Goal: Task Accomplishment & Management: Manage account settings

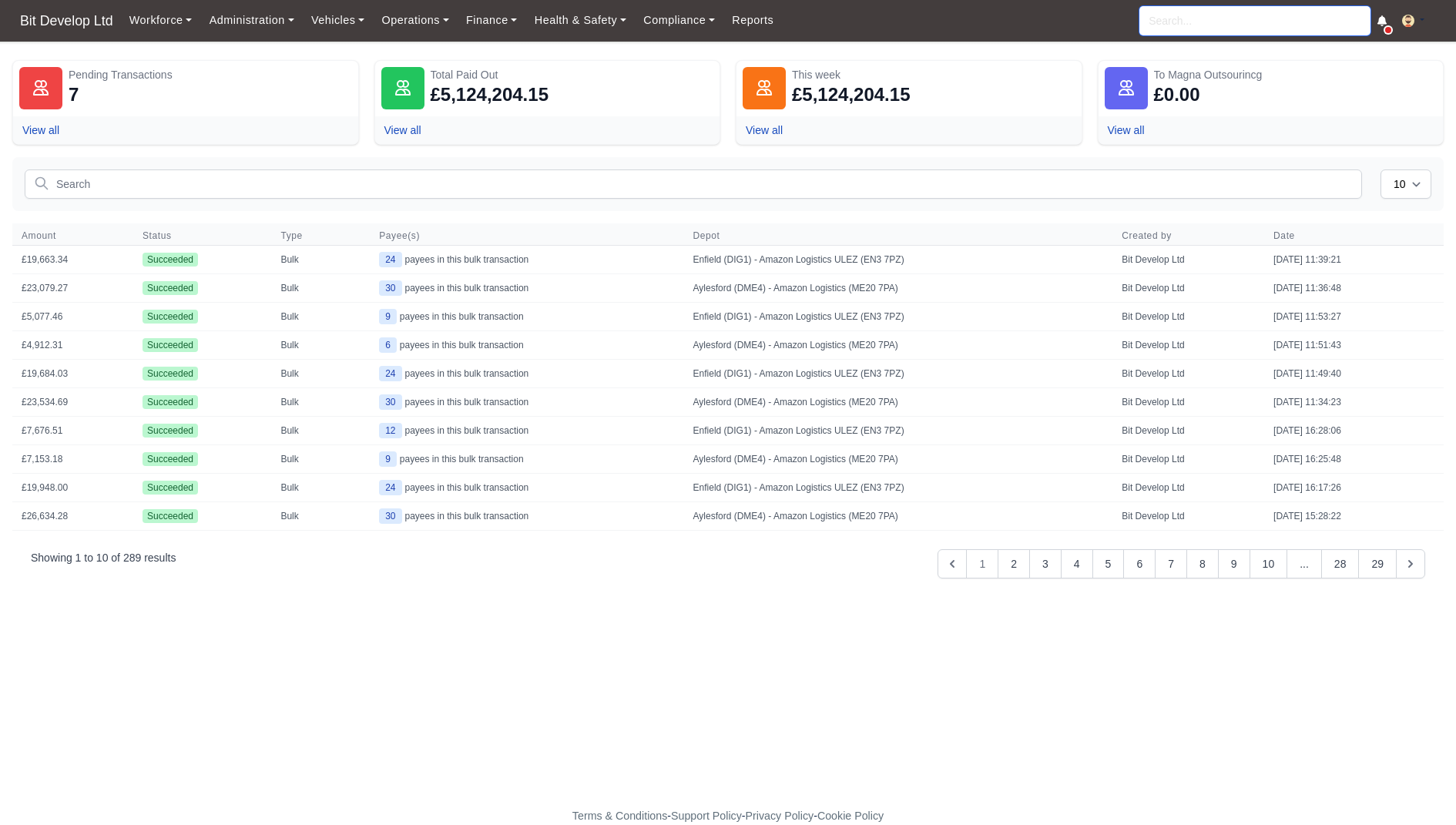
click at [1216, 10] on input "search" at bounding box center [1255, 21] width 231 height 29
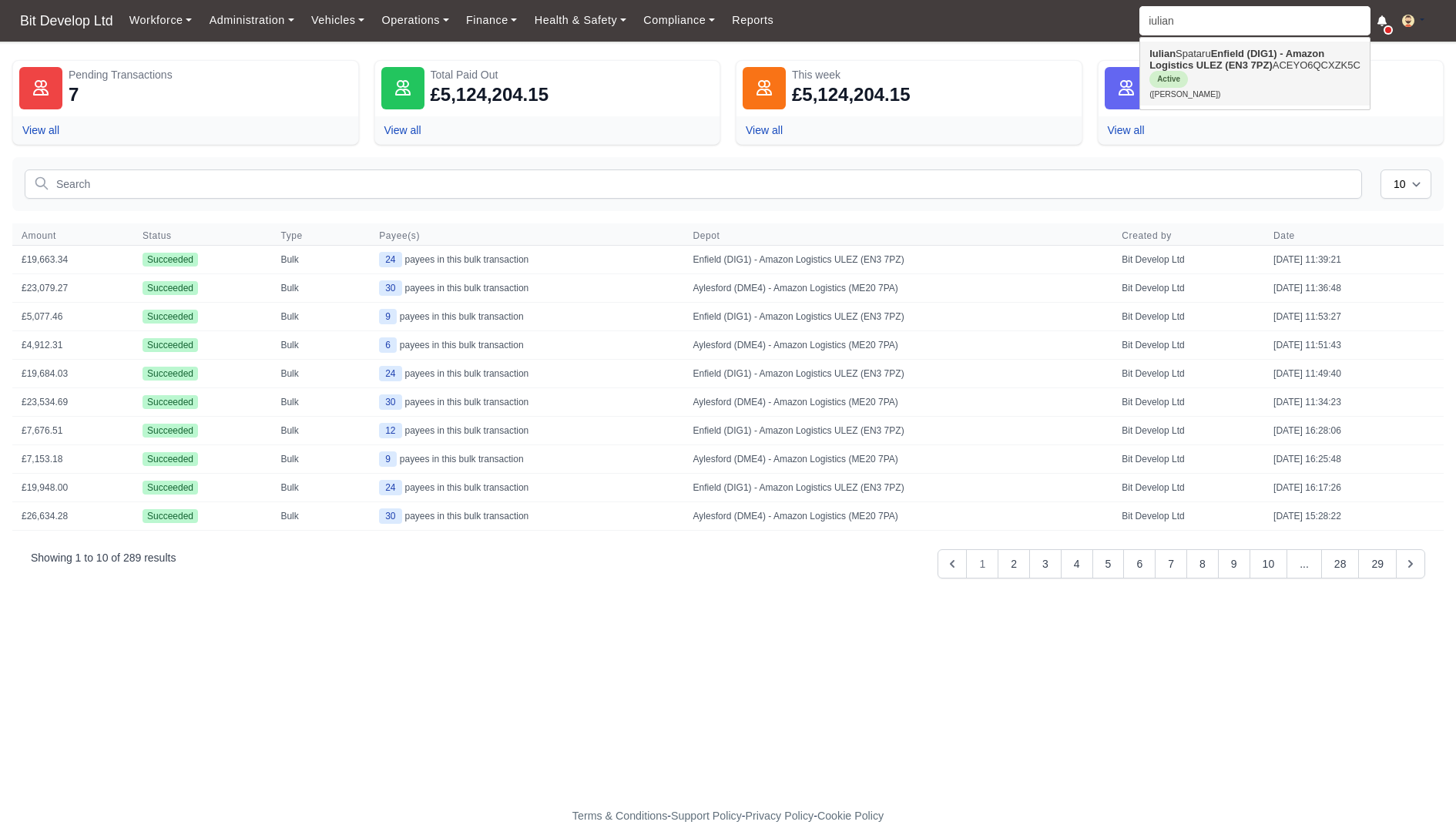
click at [1220, 63] on strong "Enfield (DIG1) - Amazon Logistics ULEZ (EN3 7PZ)" at bounding box center [1237, 59] width 175 height 23
type input "[PERSON_NAME]"
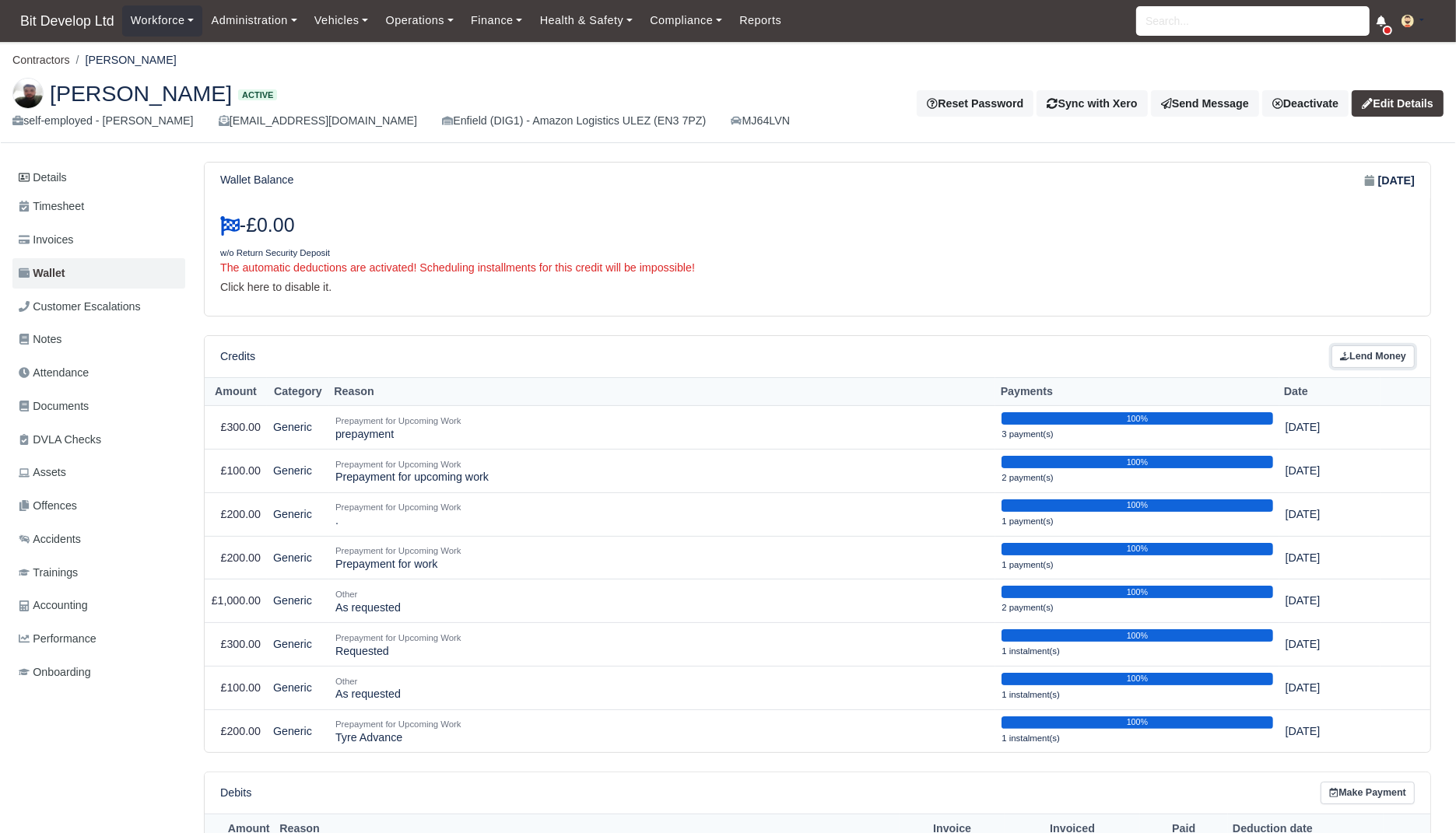
click at [1396, 348] on link "Lend Money" at bounding box center [1372, 356] width 84 height 23
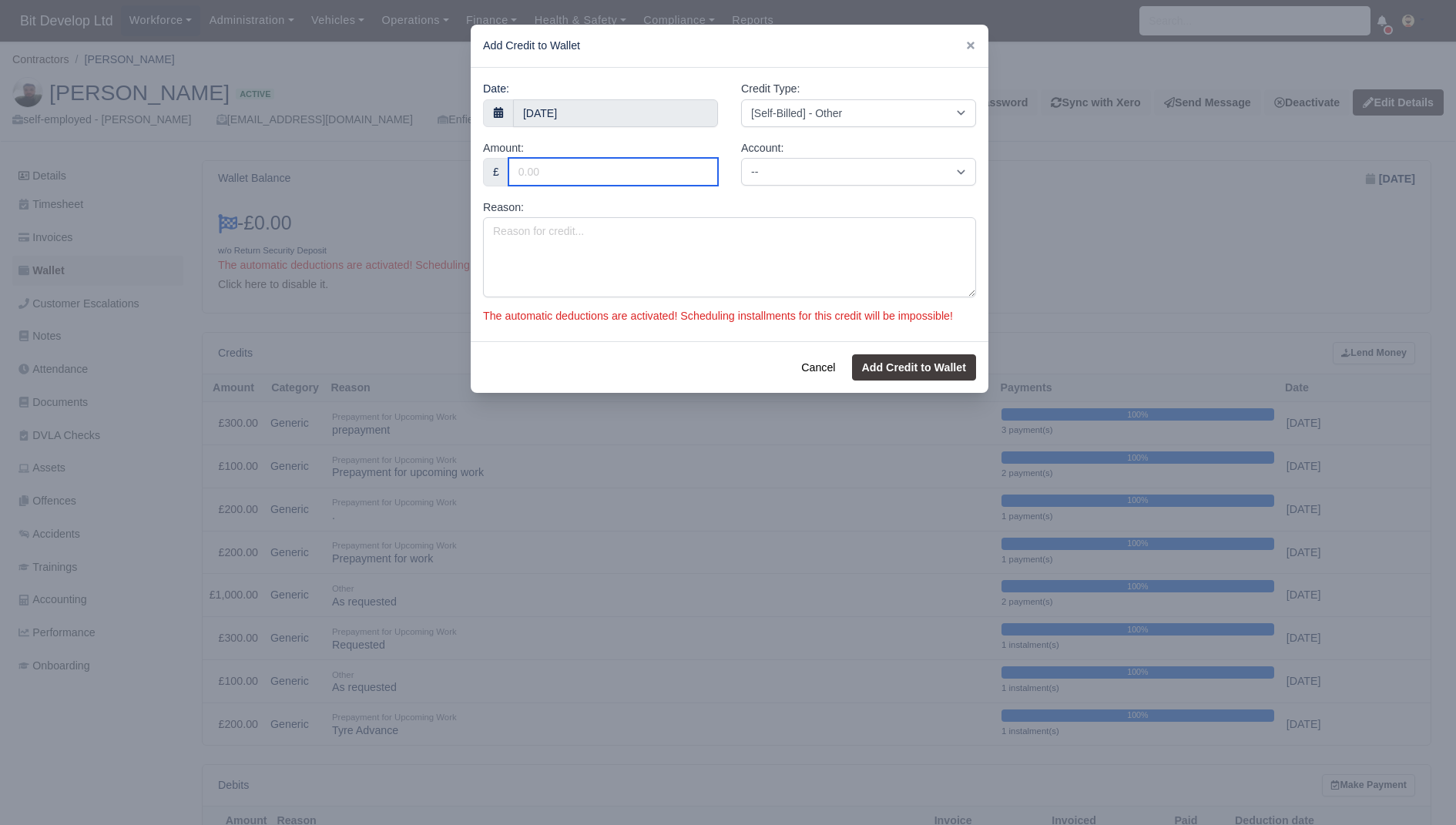
click at [567, 179] on input "Amount:" at bounding box center [613, 172] width 209 height 27
type input "300"
click at [584, 104] on input "23 August 2025" at bounding box center [615, 113] width 205 height 27
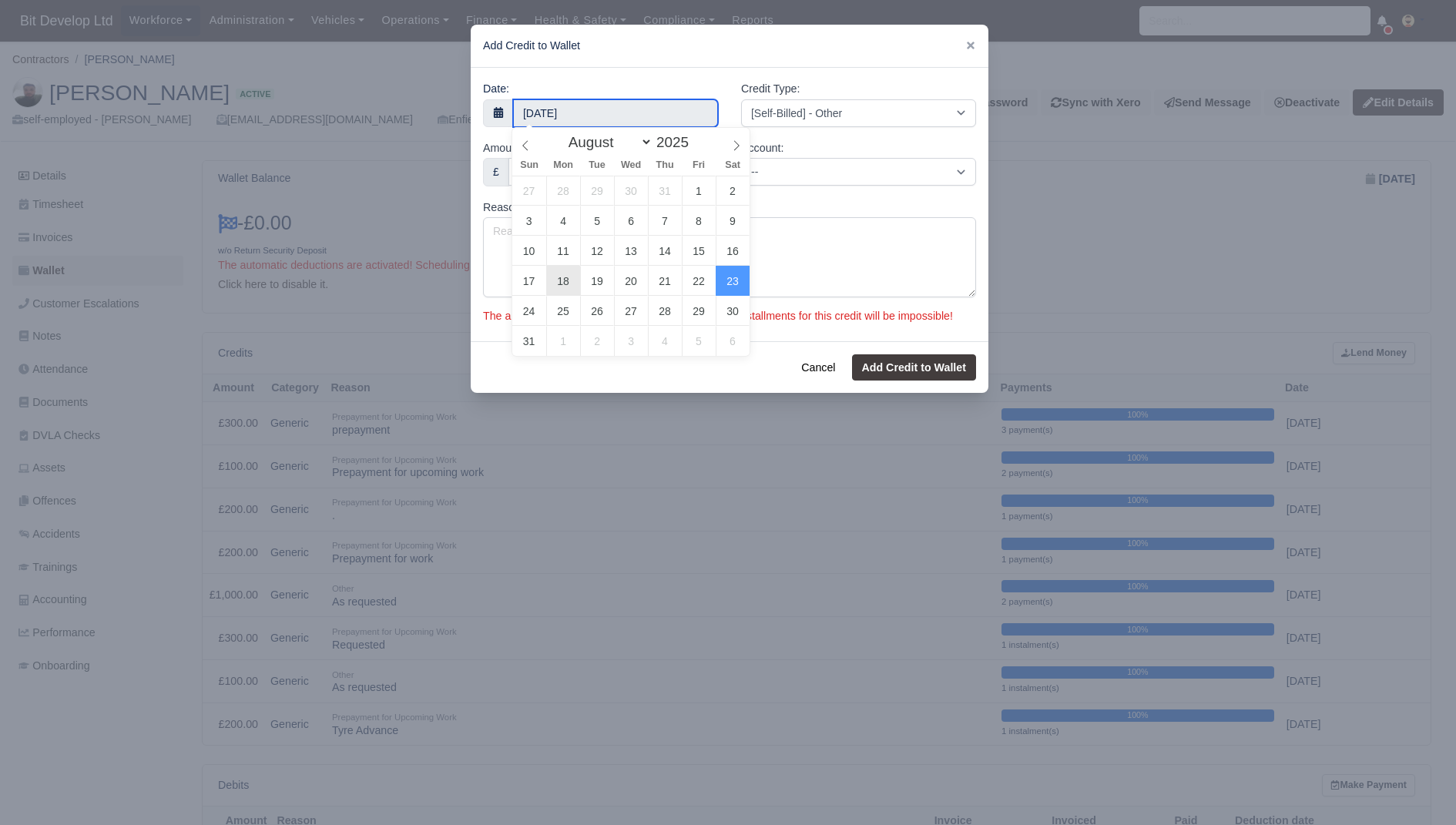
type input "18 August 2025"
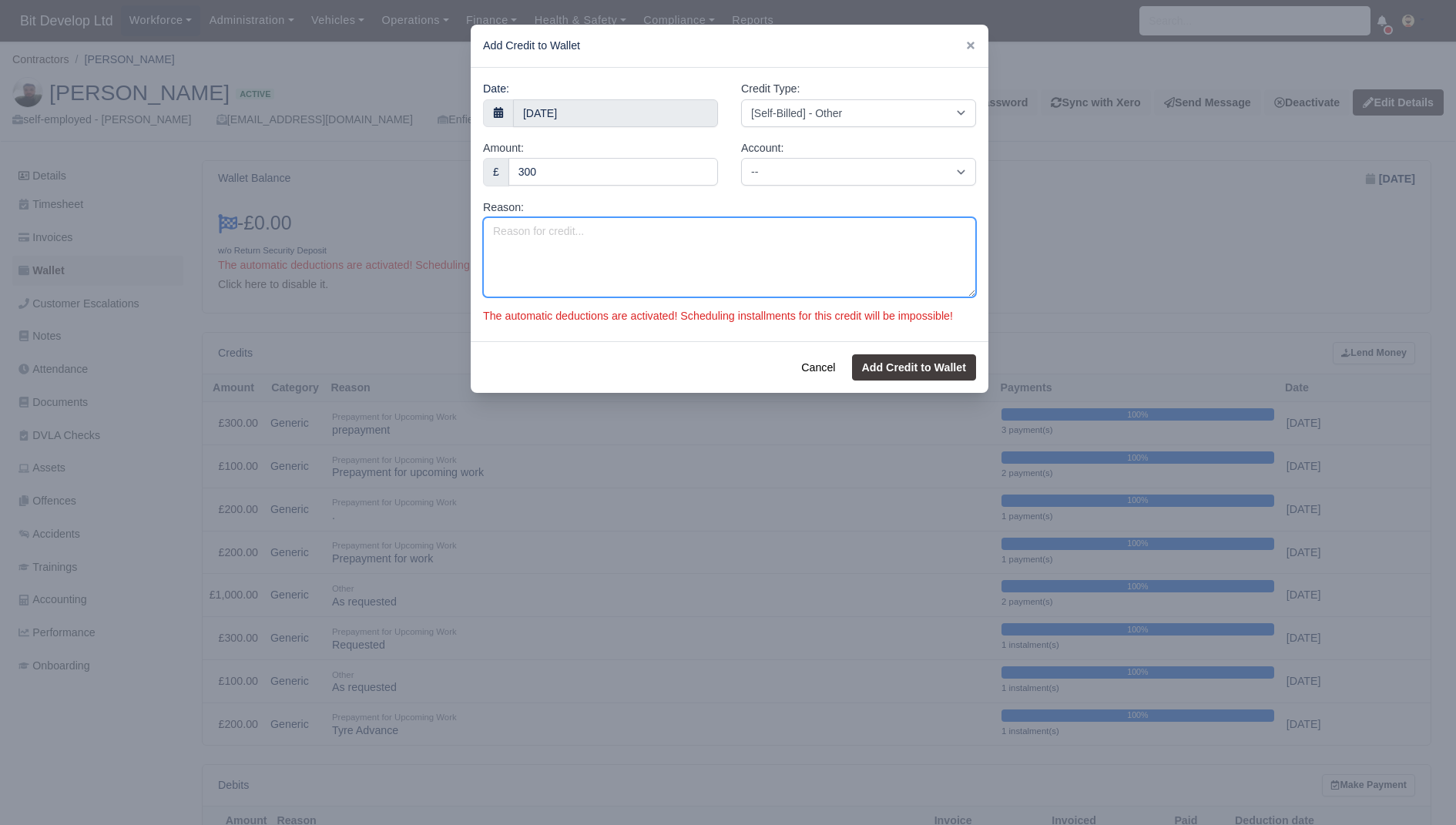
click at [688, 247] on textarea "Reason:" at bounding box center [729, 257] width 493 height 80
type textarea "requested"
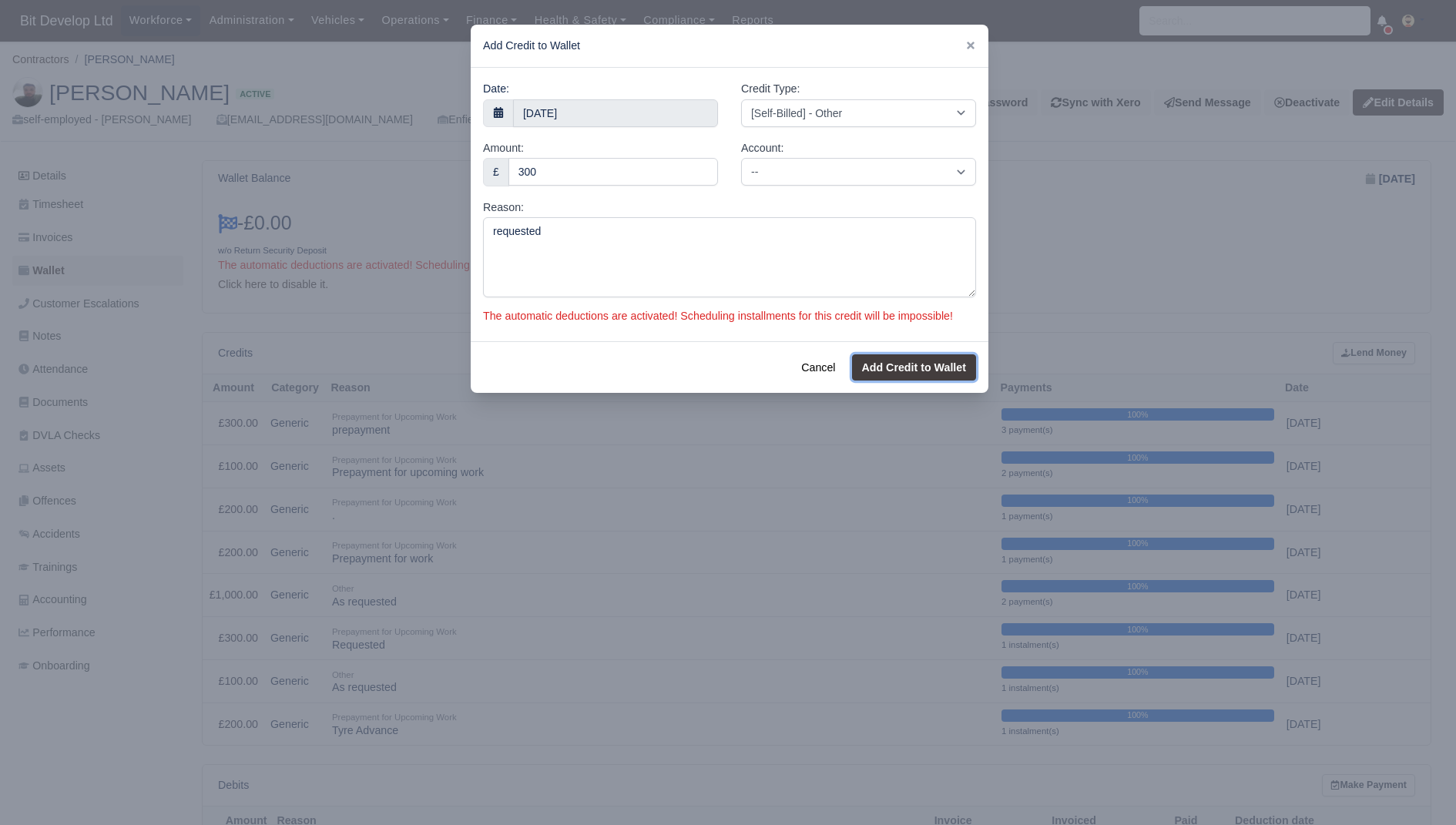
click at [903, 376] on button "Add Credit to Wallet" at bounding box center [914, 367] width 124 height 26
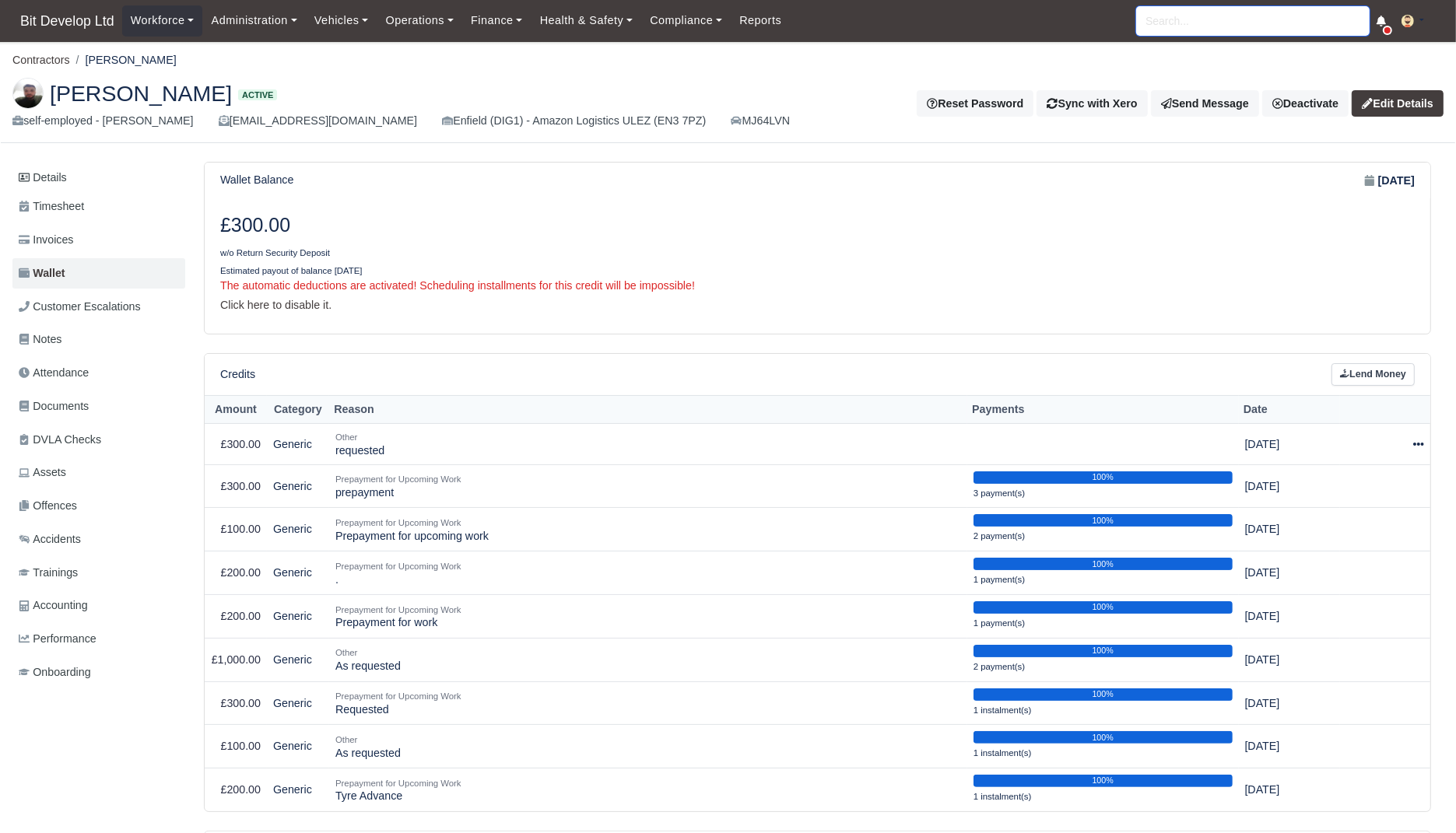
click at [1193, 25] on input "search" at bounding box center [1253, 21] width 233 height 29
type input "eriks"
type input "erikson Francisco Afonso"
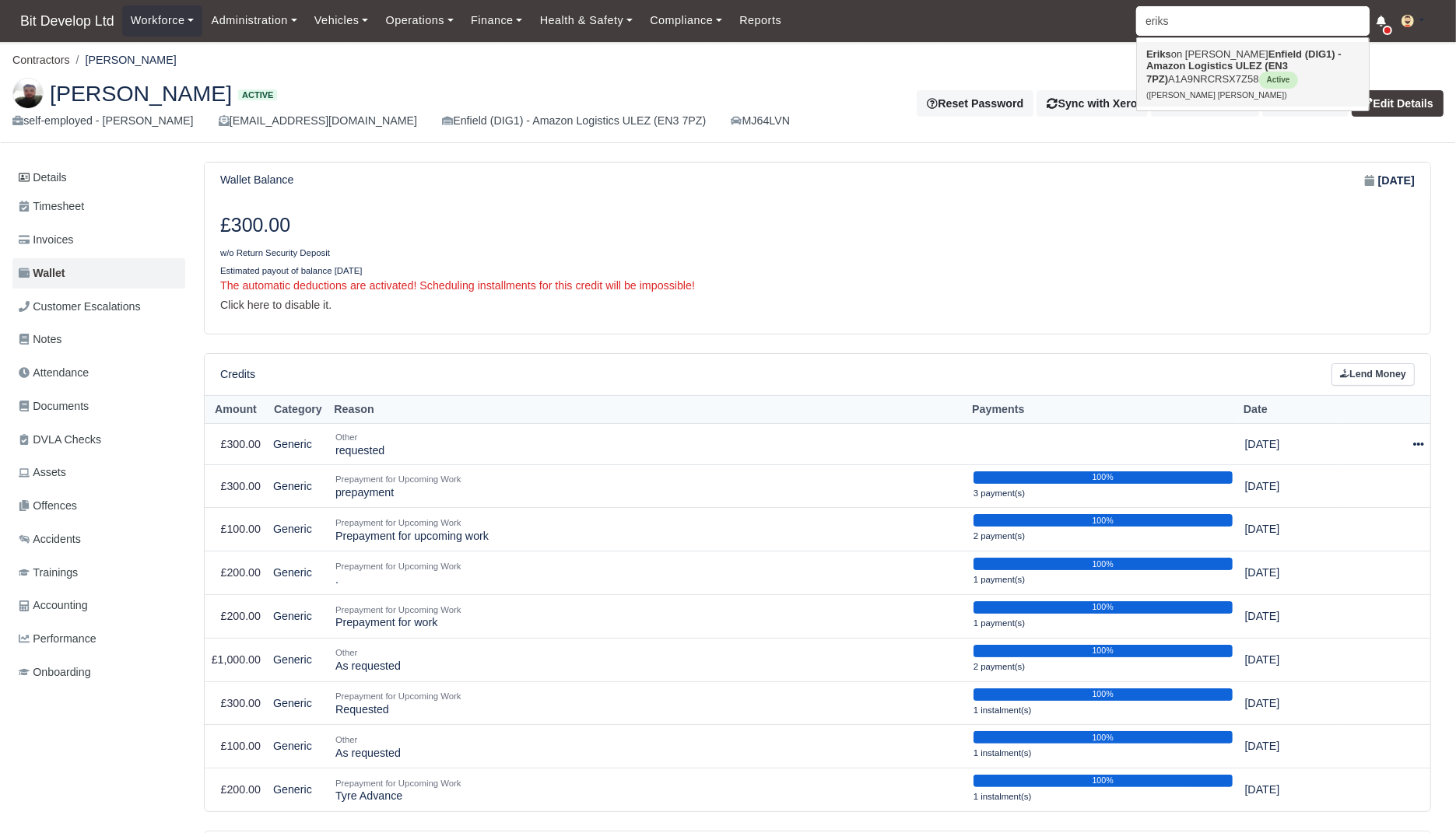
click at [1196, 103] on link "Eriks on Francisco Afonso Enfield (DIG1) - Amazon Logistics ULEZ (EN3 7PZ) A1A9…" at bounding box center [1253, 74] width 231 height 64
type input "Erikson Francisco Afonso"
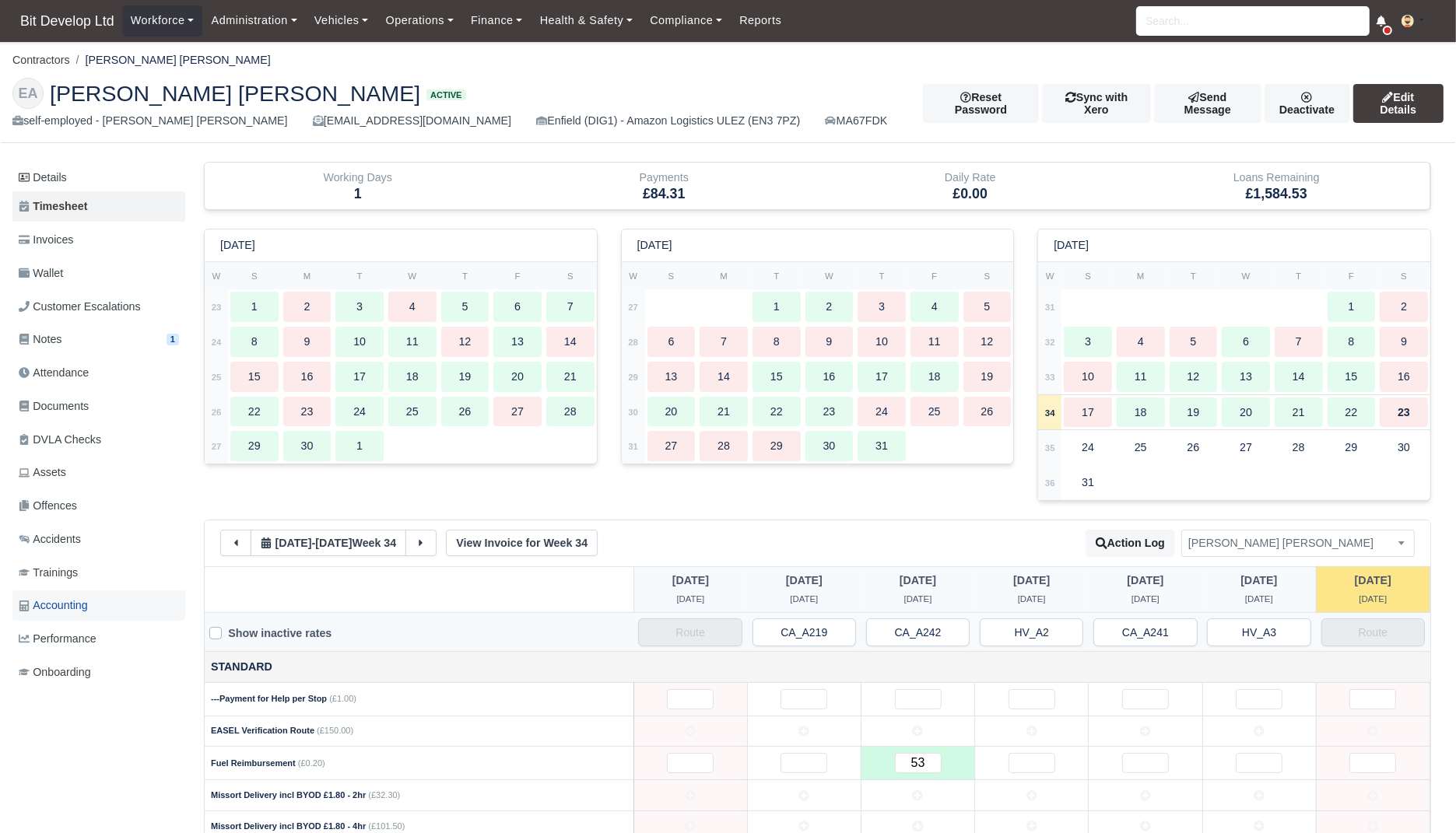
click at [99, 608] on link "Accounting" at bounding box center [99, 605] width 173 height 30
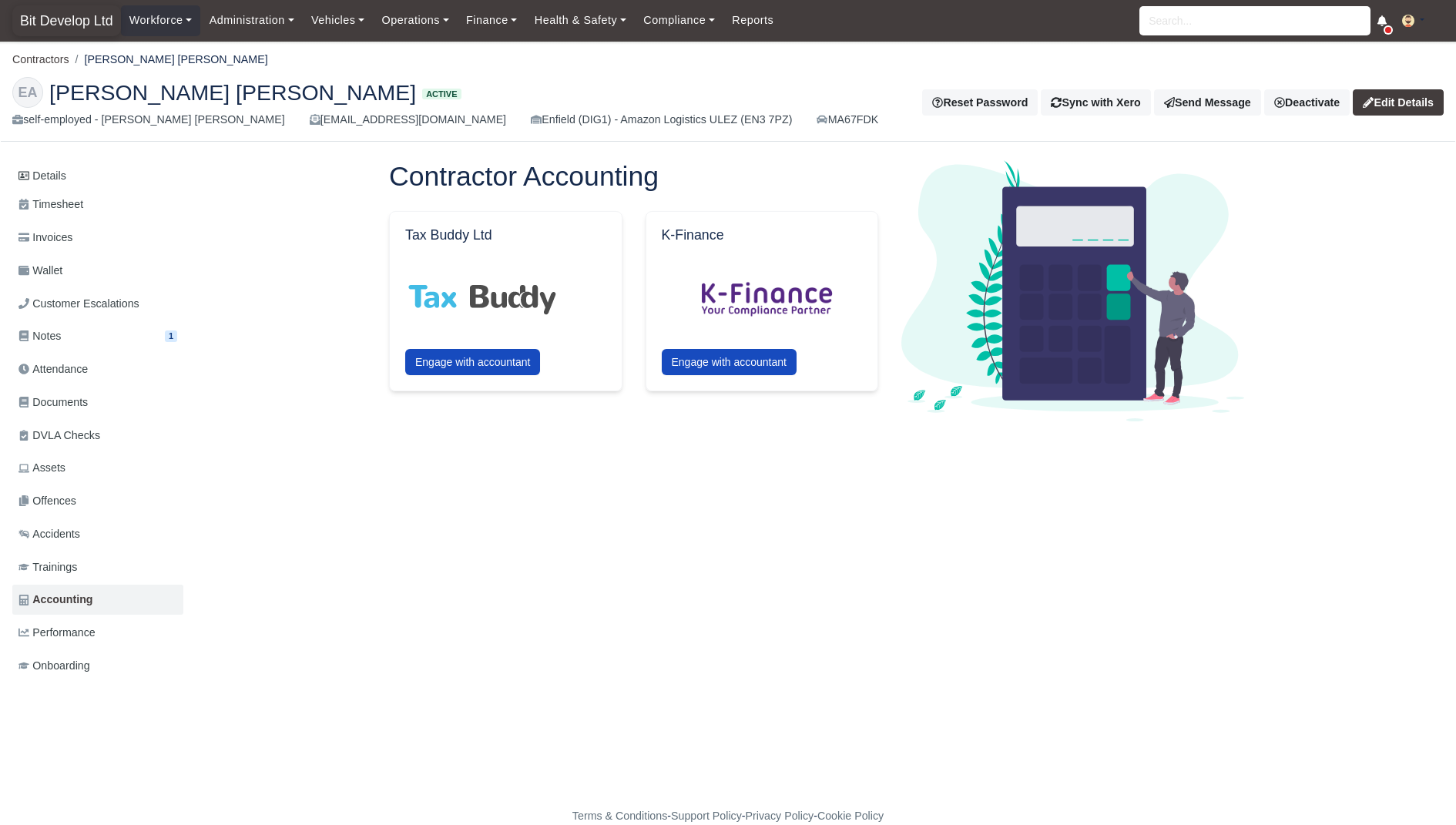
click at [48, 15] on span "Bit Develop Ltd" at bounding box center [66, 21] width 108 height 31
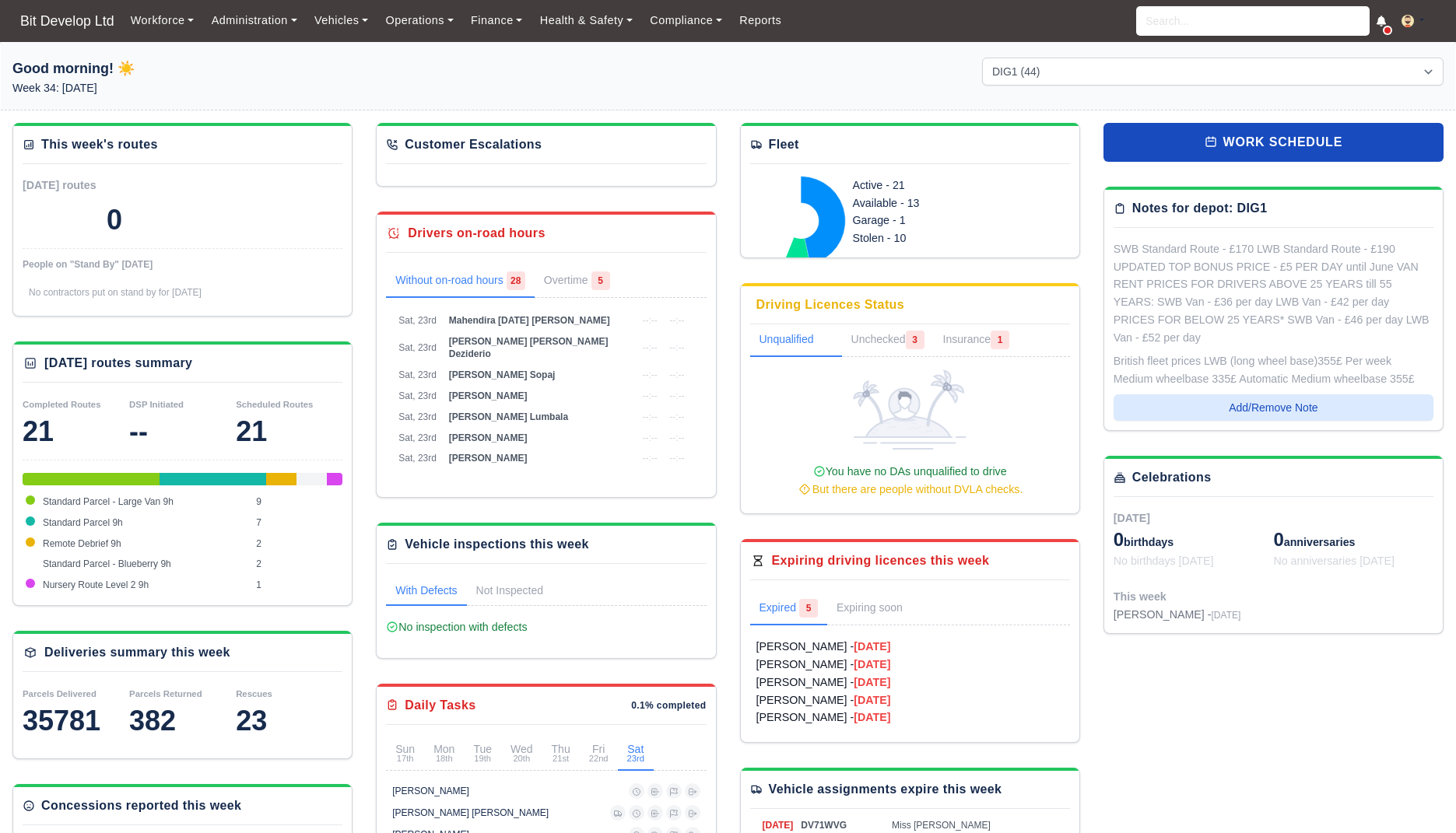
select select "2"
click at [501, 17] on link "Finance" at bounding box center [496, 20] width 69 height 30
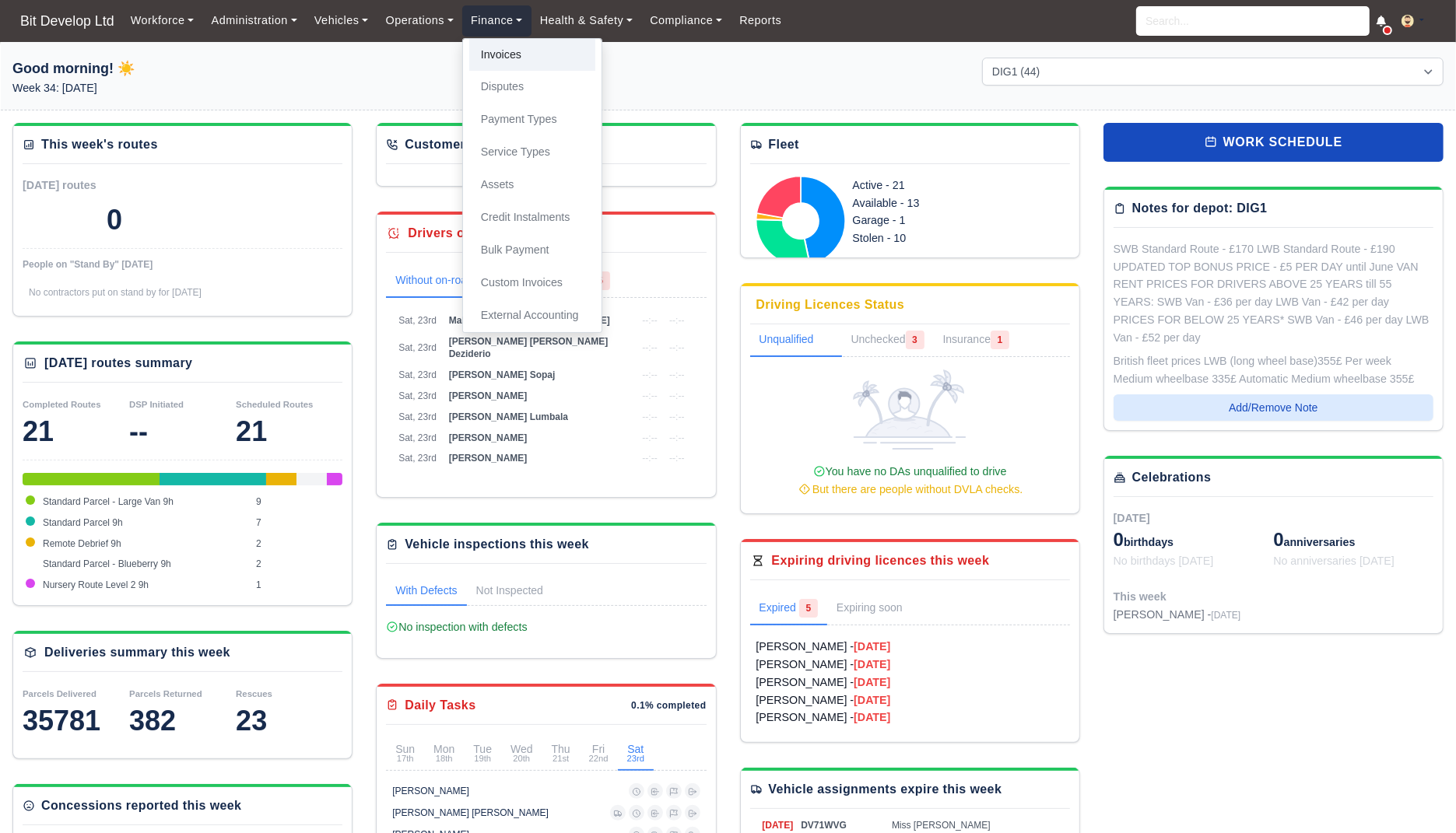
click at [501, 59] on link "Invoices" at bounding box center [532, 55] width 126 height 33
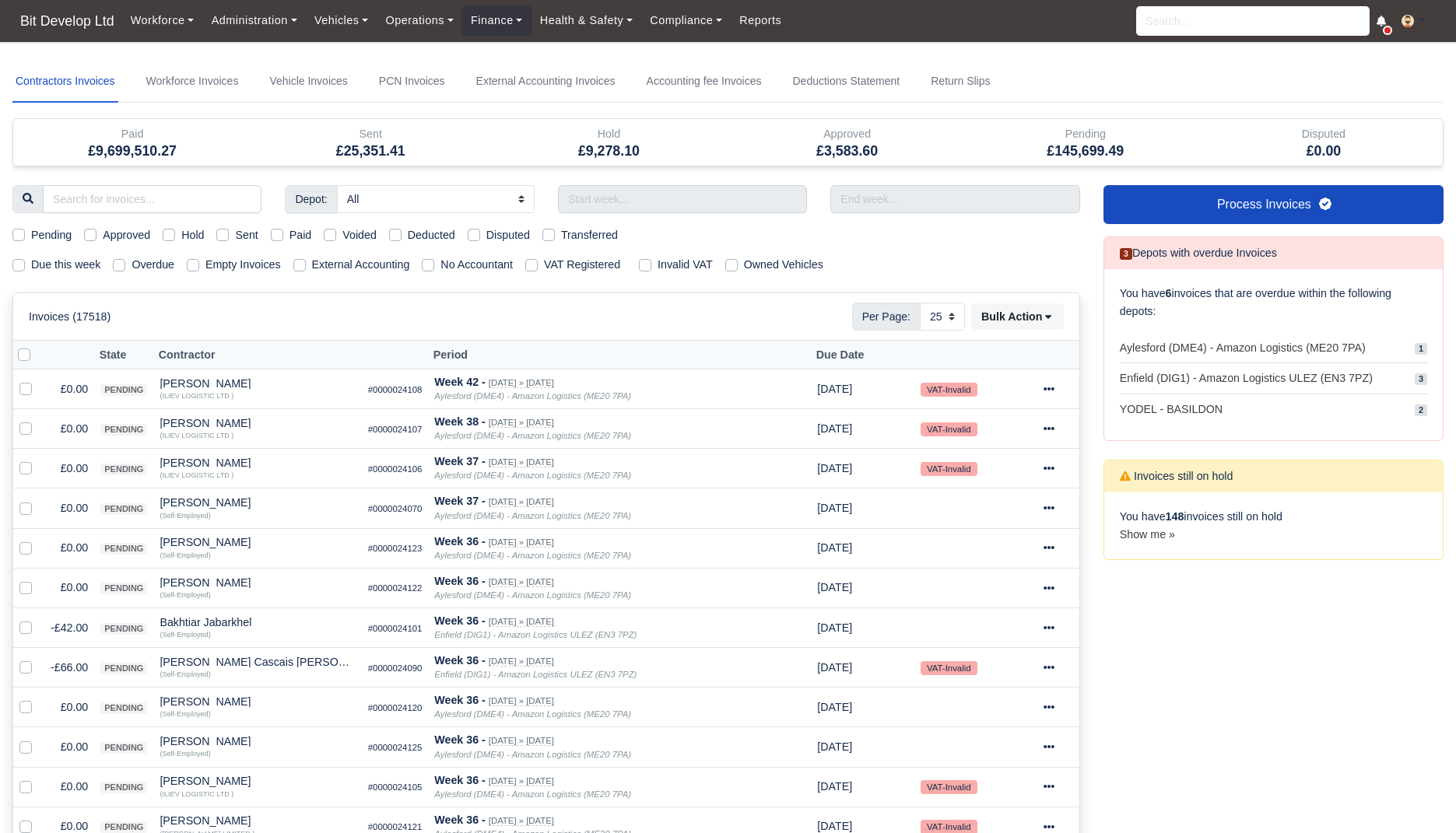
select select "25"
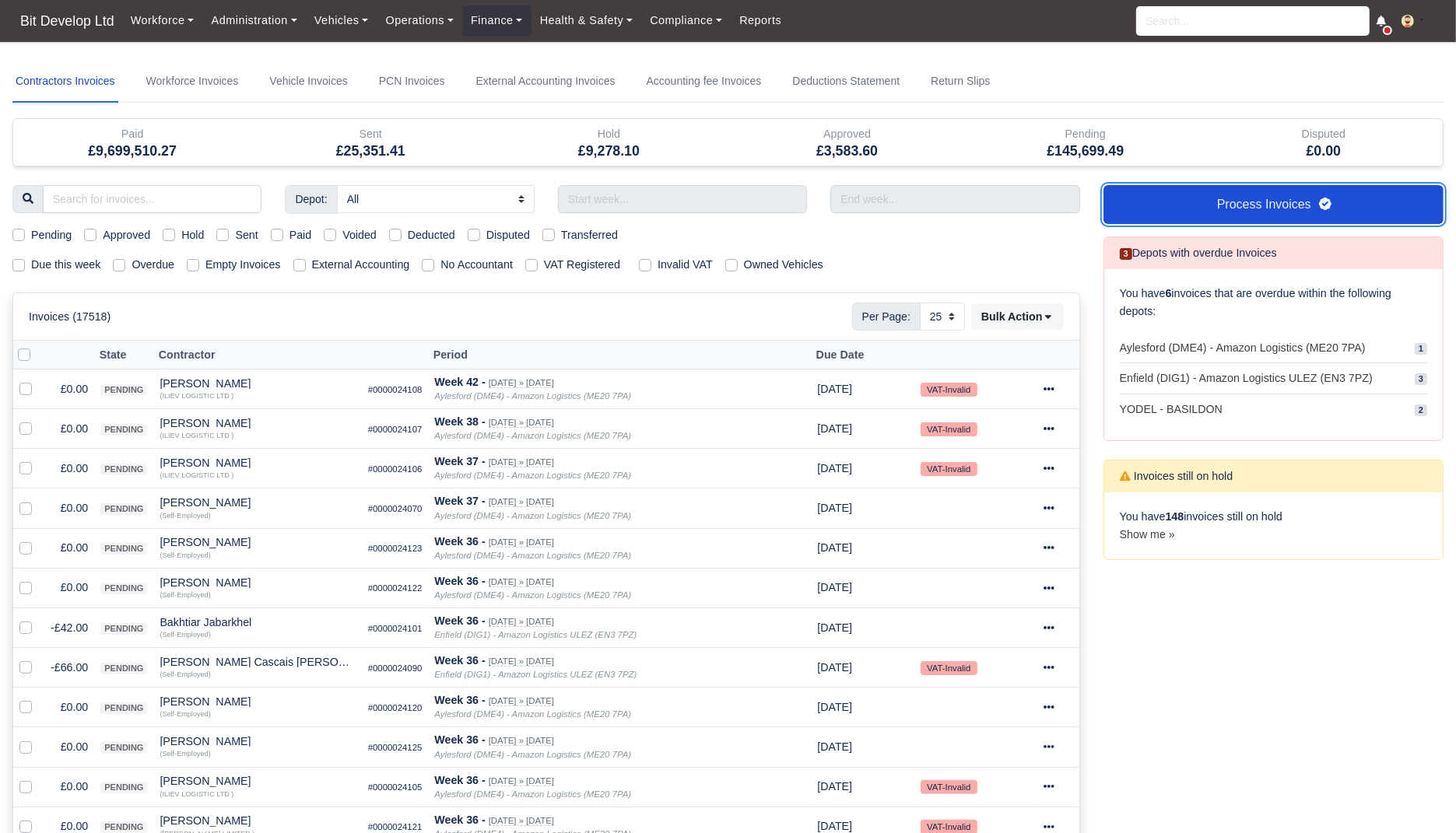
click at [1270, 212] on link "Process Invoices" at bounding box center [1273, 205] width 340 height 39
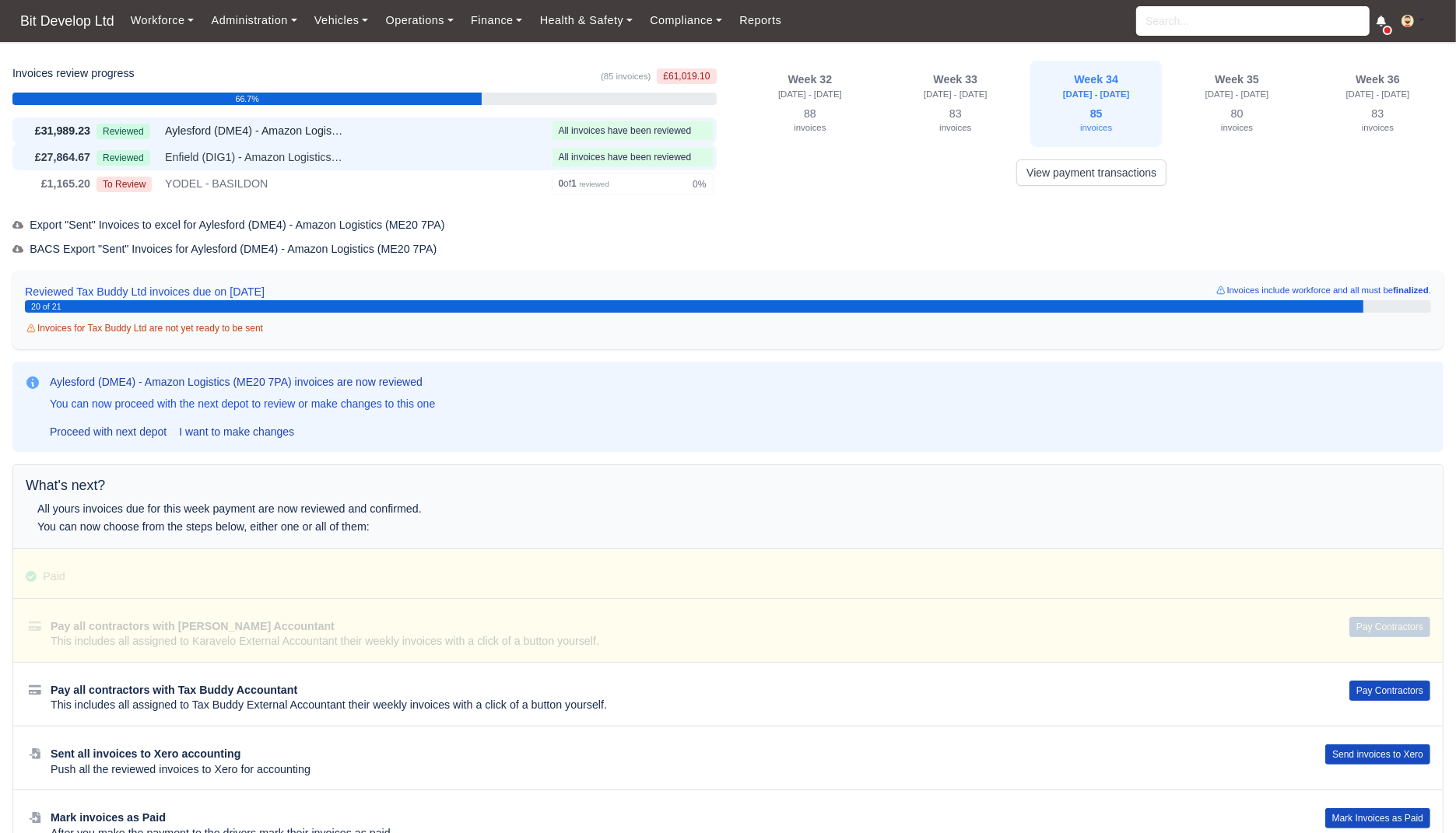
click at [417, 150] on div "Reviewed Enfield (DIG1) - Amazon Logistics ULEZ (EN3 7PZ)" at bounding box center [321, 157] width 449 height 17
click at [422, 128] on div "Reviewed Aylesford (DME4) - Amazon Logistics (ME20 7PA)" at bounding box center [321, 130] width 449 height 17
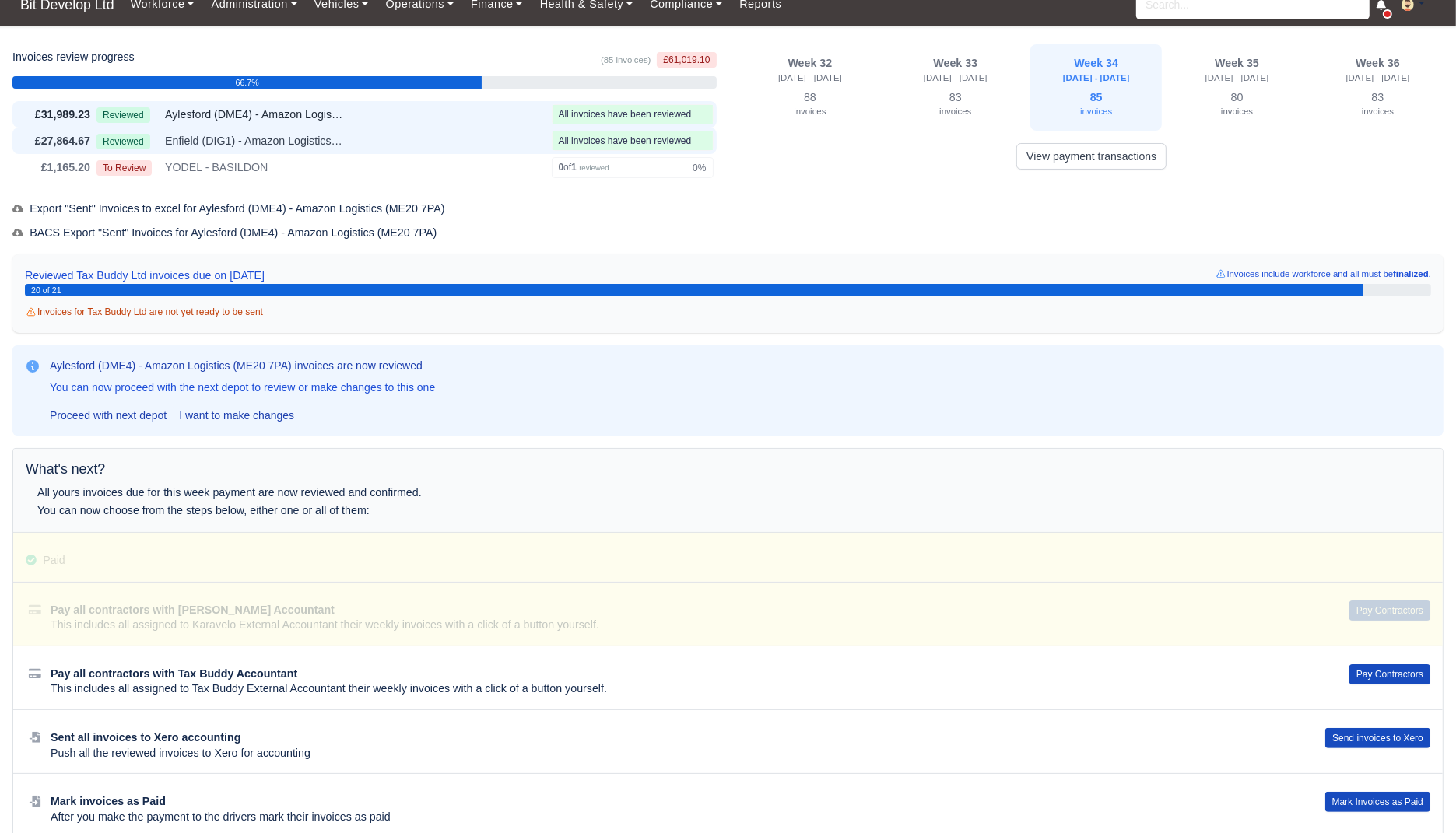
click at [487, 132] on div "Reviewed Enfield (DIG1) - Amazon Logistics ULEZ (EN3 7PZ)" at bounding box center [321, 141] width 449 height 17
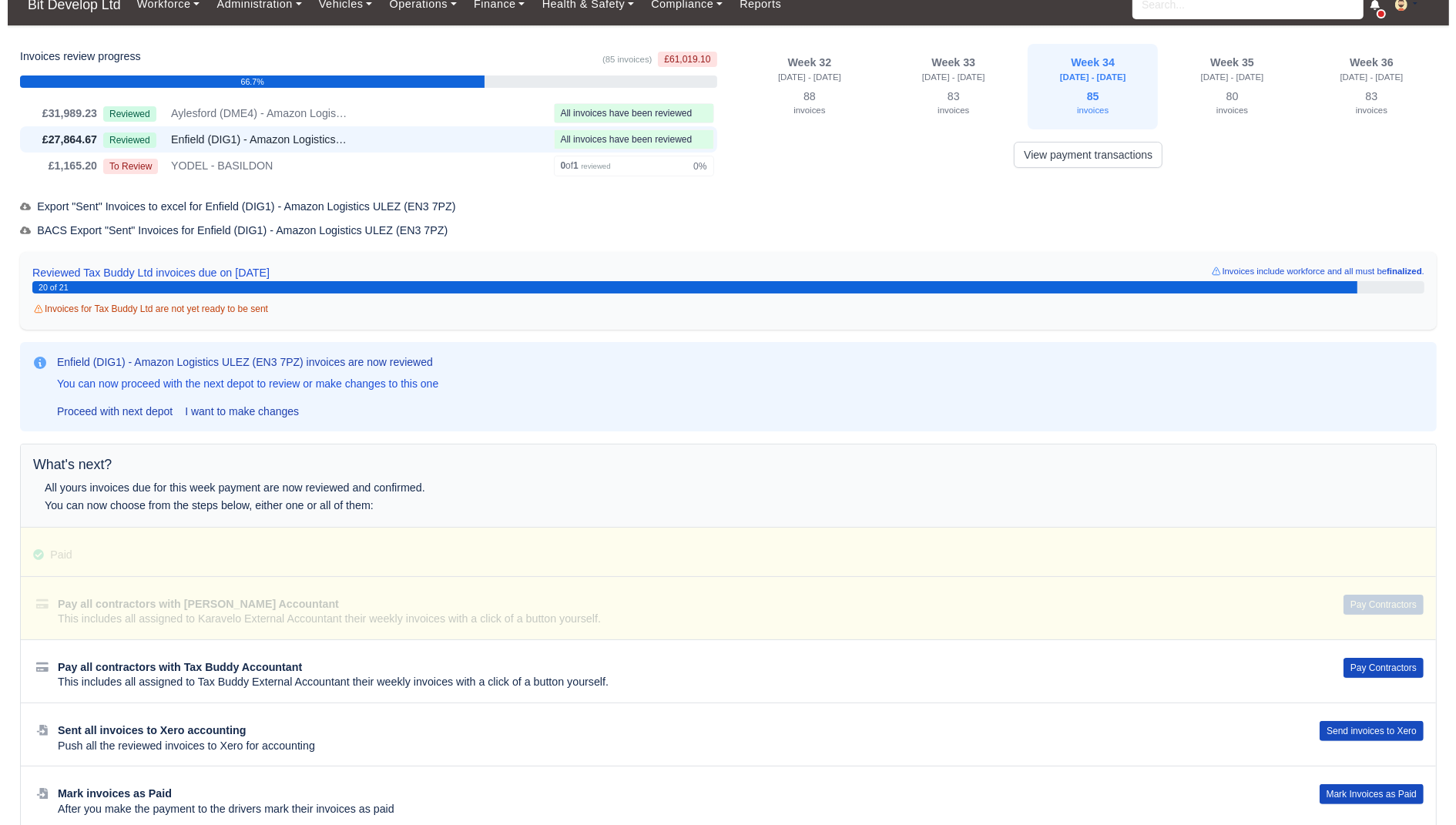
scroll to position [51, 0]
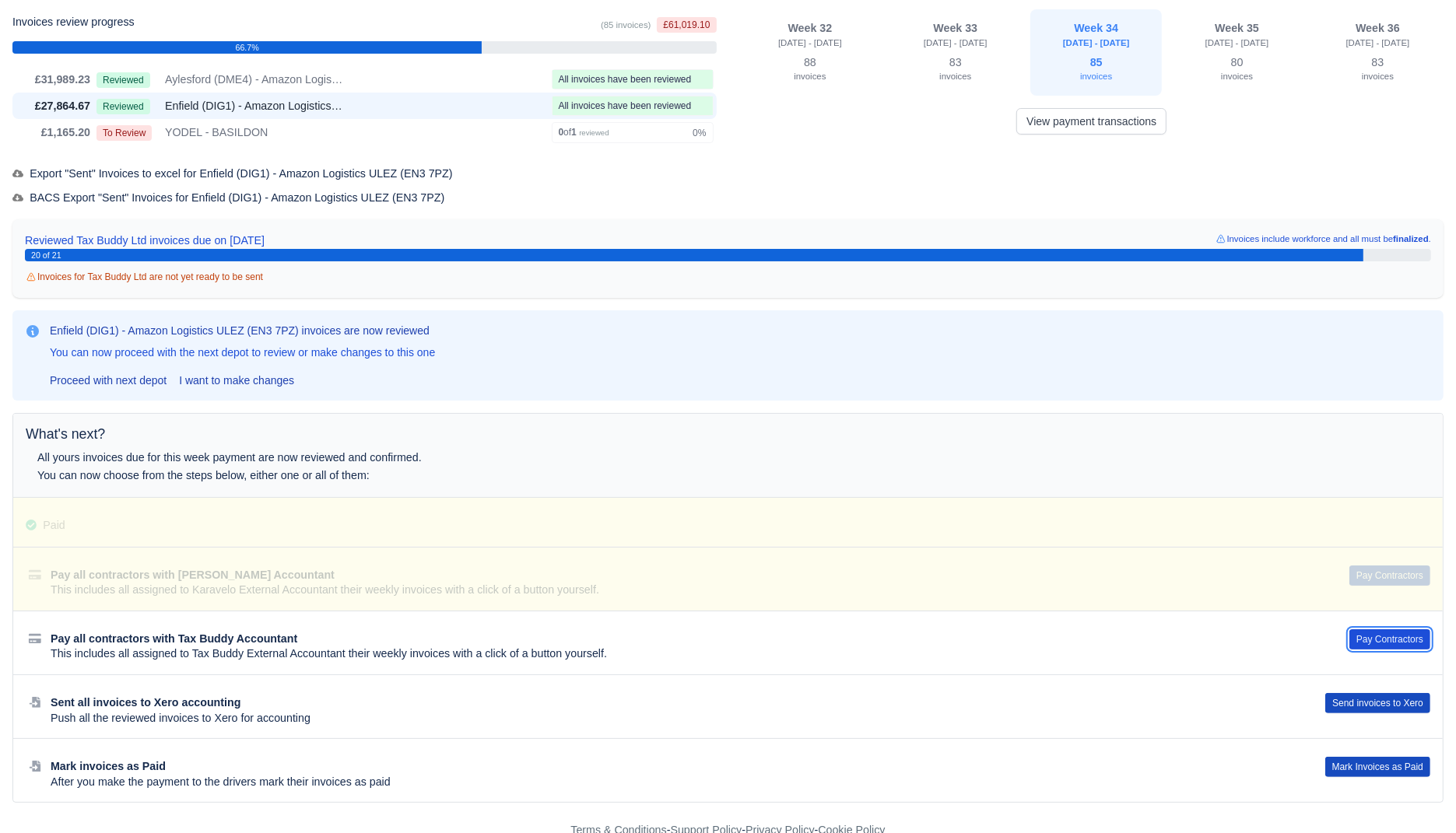
click at [1361, 635] on button "Pay Contractors" at bounding box center [1390, 639] width 81 height 20
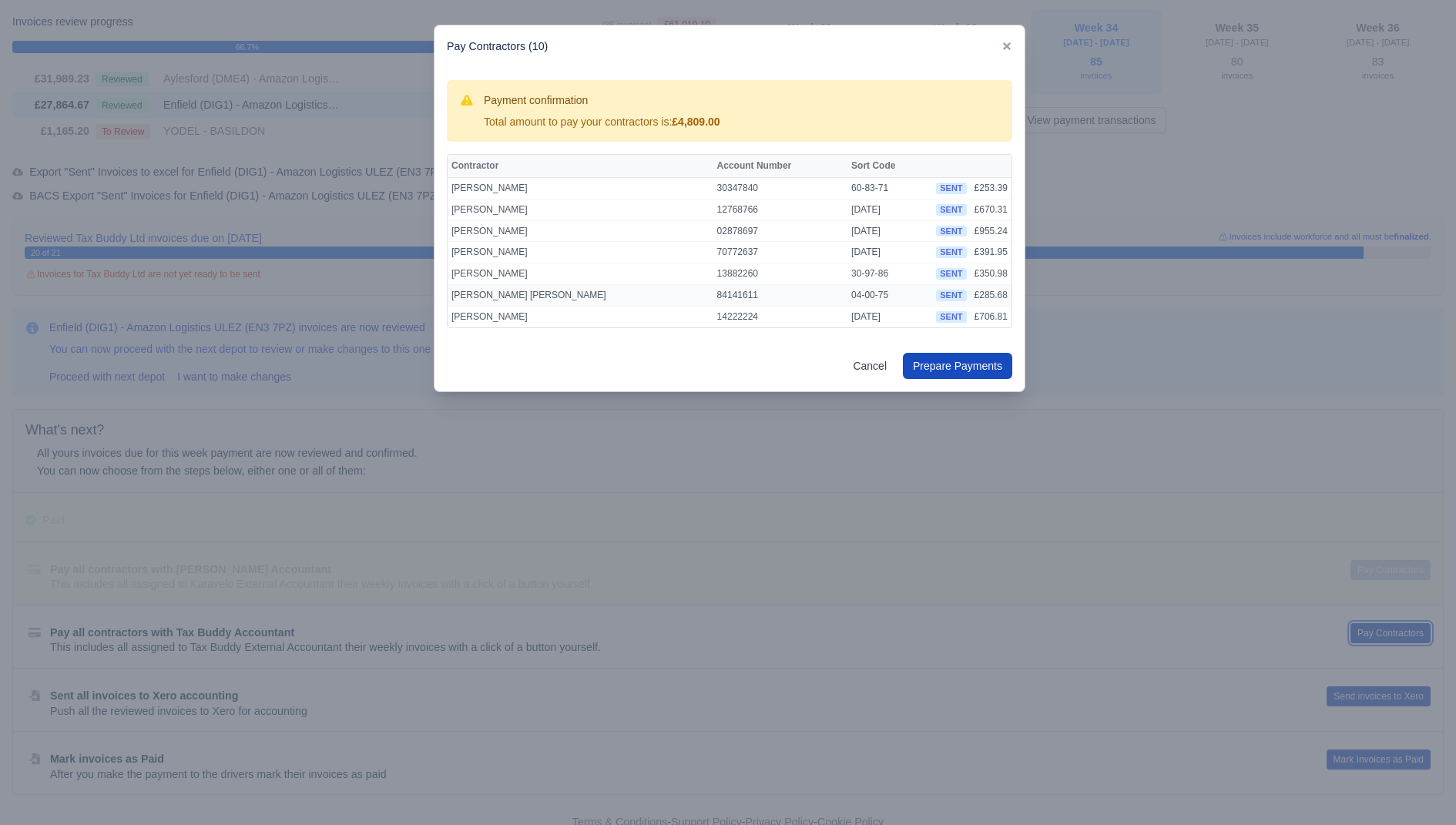
scroll to position [61, 0]
click at [949, 362] on button "Prepare Payments" at bounding box center [958, 366] width 109 height 26
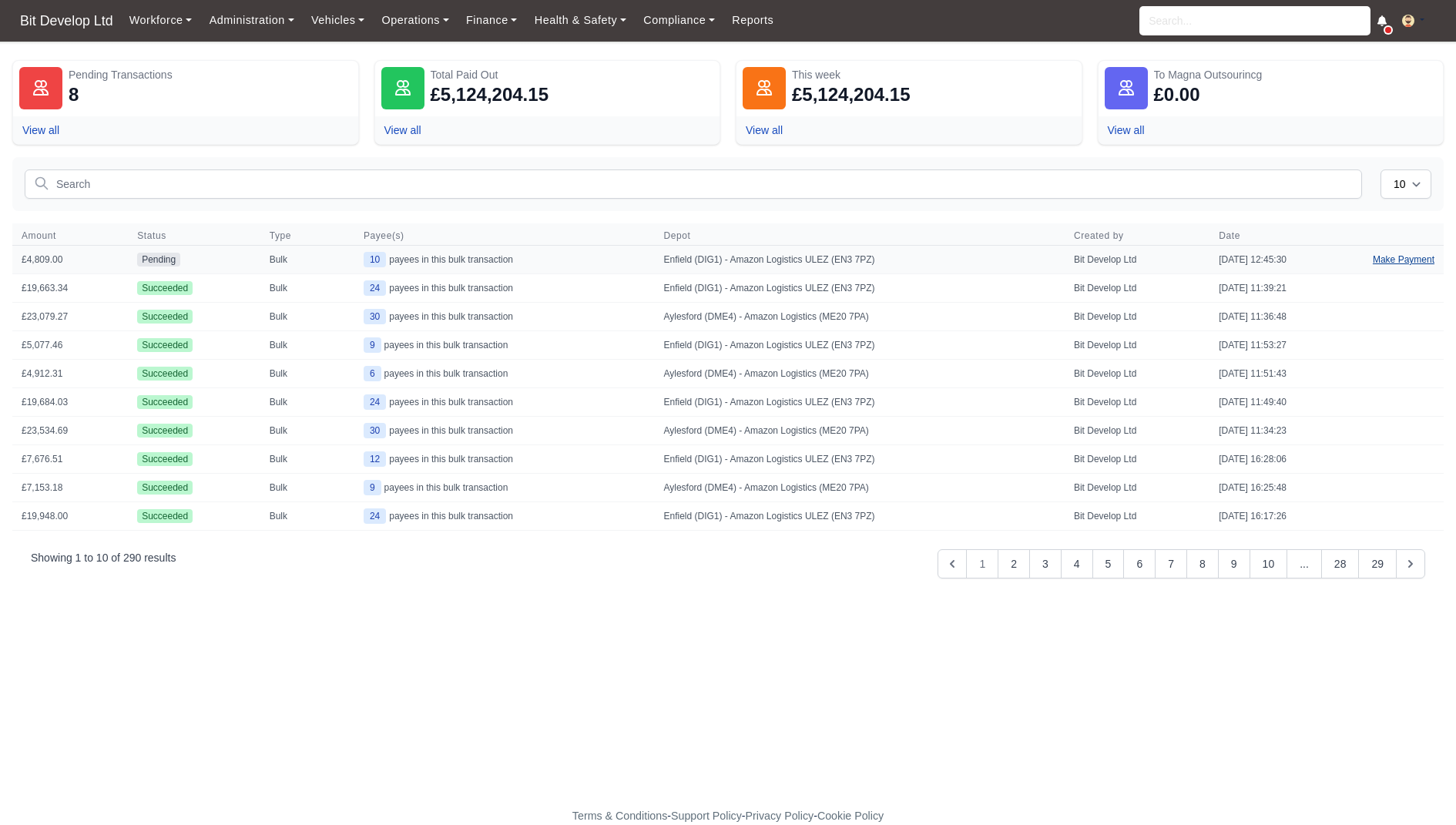
click at [1385, 259] on link "Make Payment" at bounding box center [1403, 259] width 80 height 27
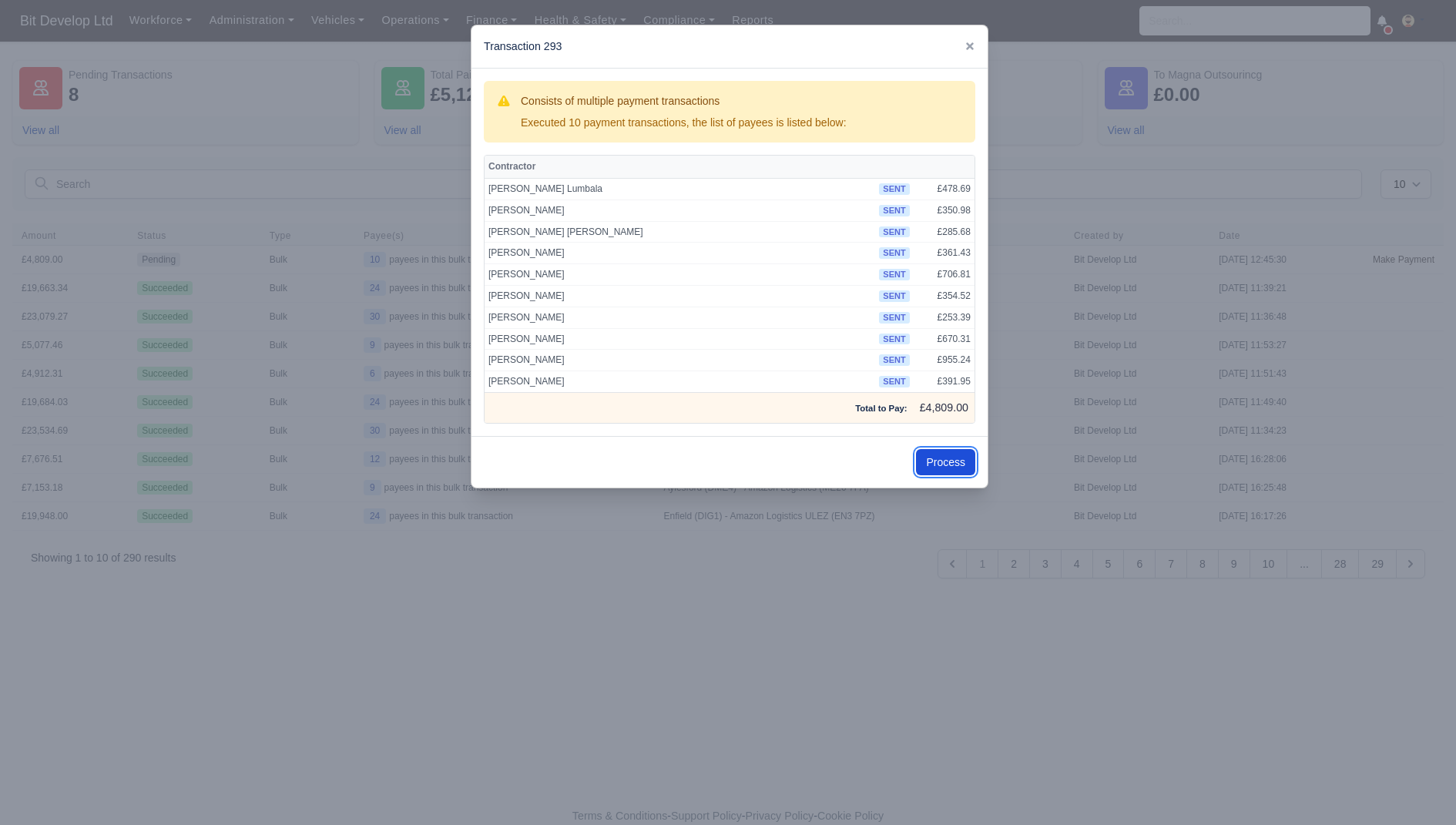
click at [936, 458] on button "Process" at bounding box center [945, 462] width 59 height 26
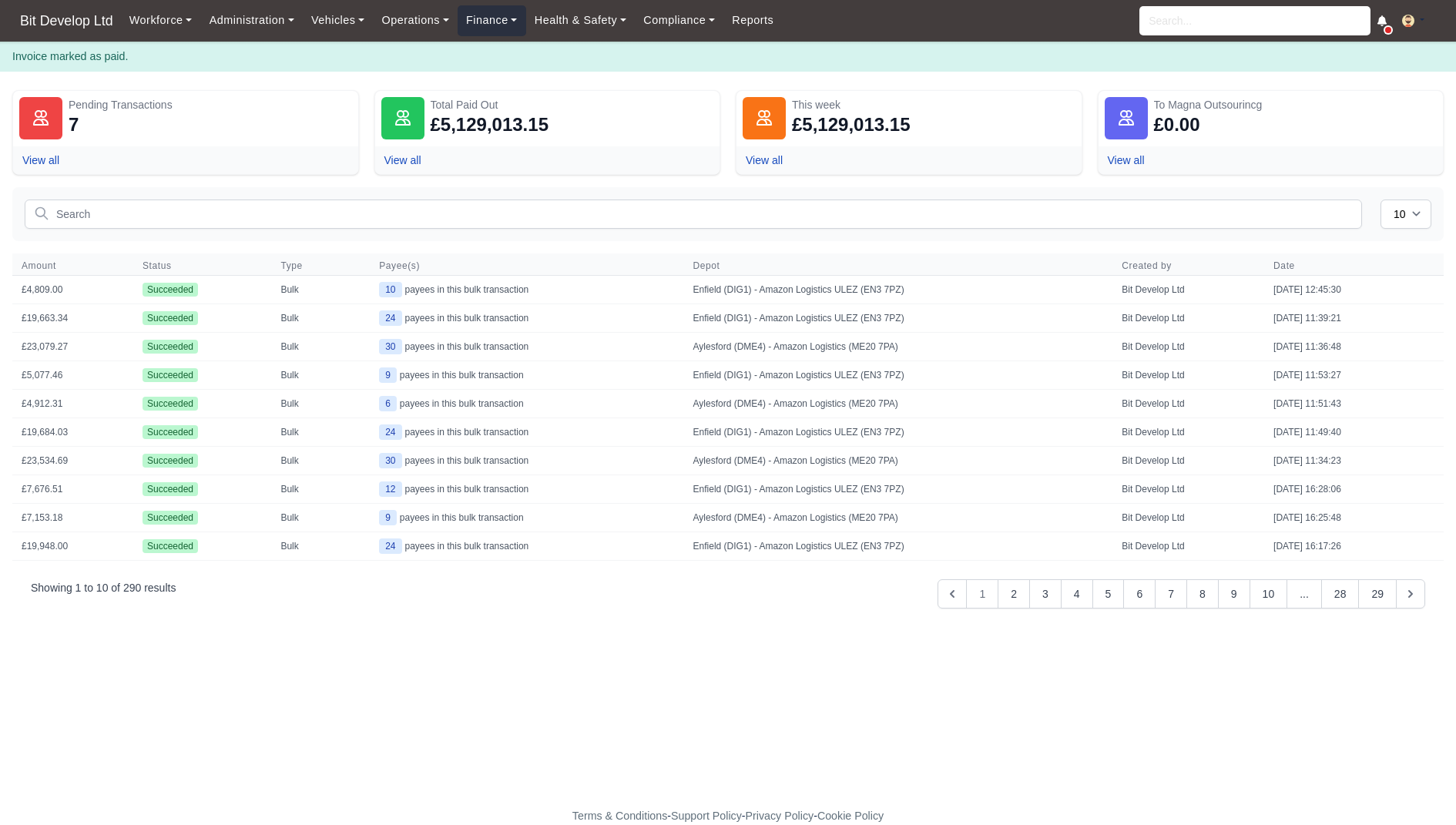
click at [501, 12] on link "Finance" at bounding box center [491, 20] width 68 height 30
click at [511, 44] on link "Invoices" at bounding box center [527, 55] width 125 height 33
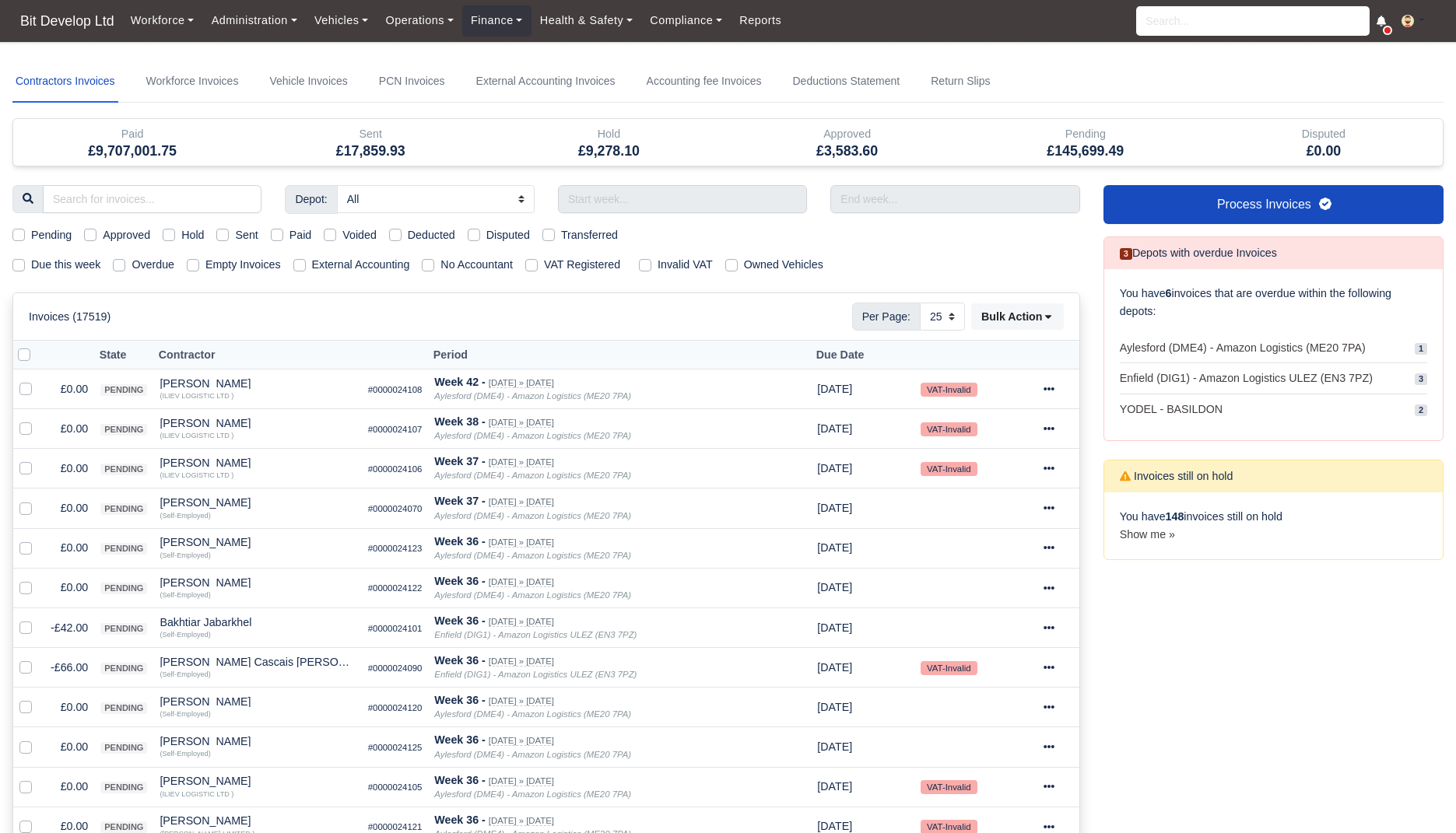
select select "25"
click at [82, 263] on label "Due this week" at bounding box center [65, 265] width 69 height 17
click at [25, 263] on input "Due this week" at bounding box center [19, 263] width 13 height 13
checkbox input "true"
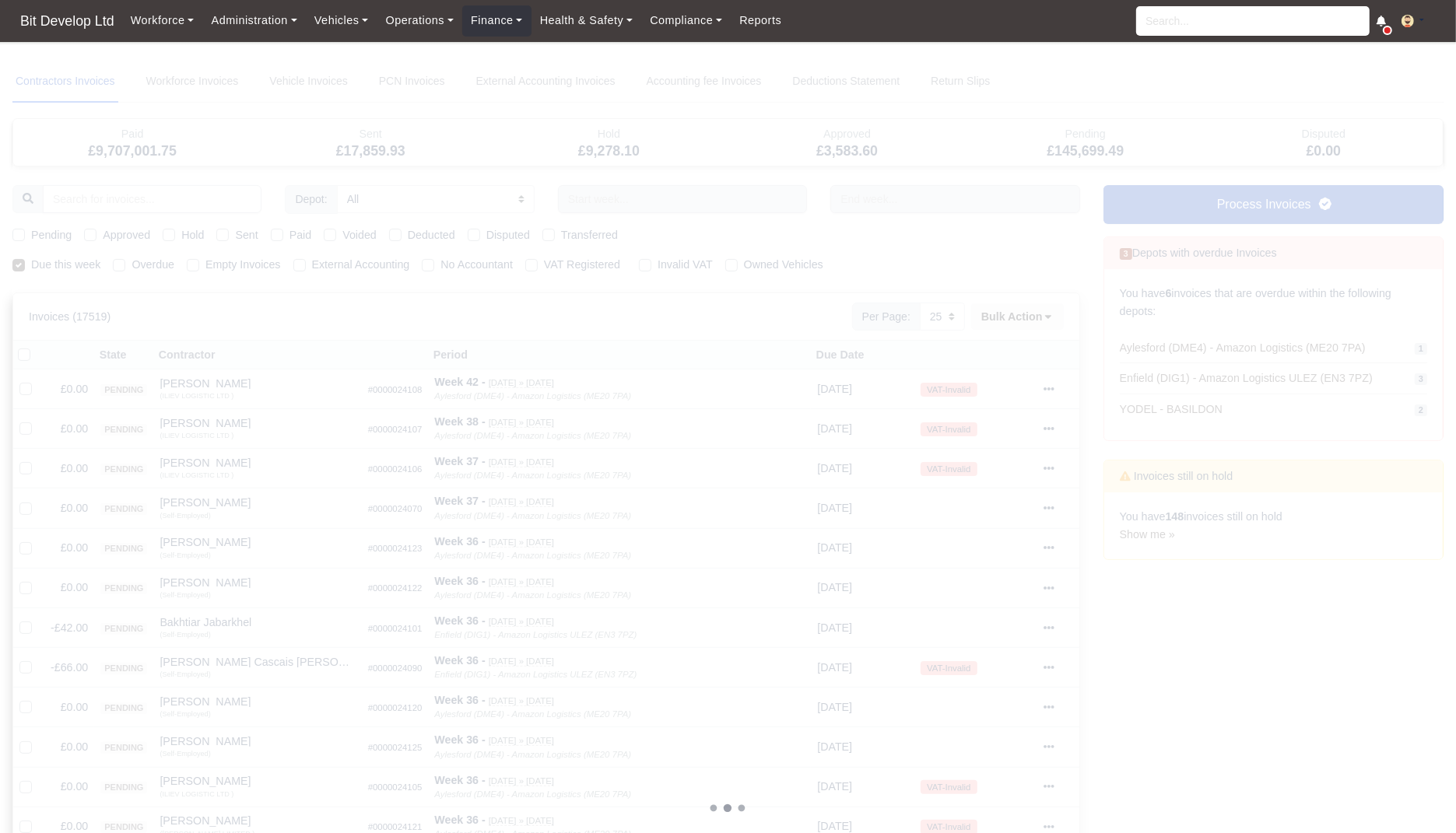
click at [253, 231] on div at bounding box center [728, 808] width 1431 height 1495
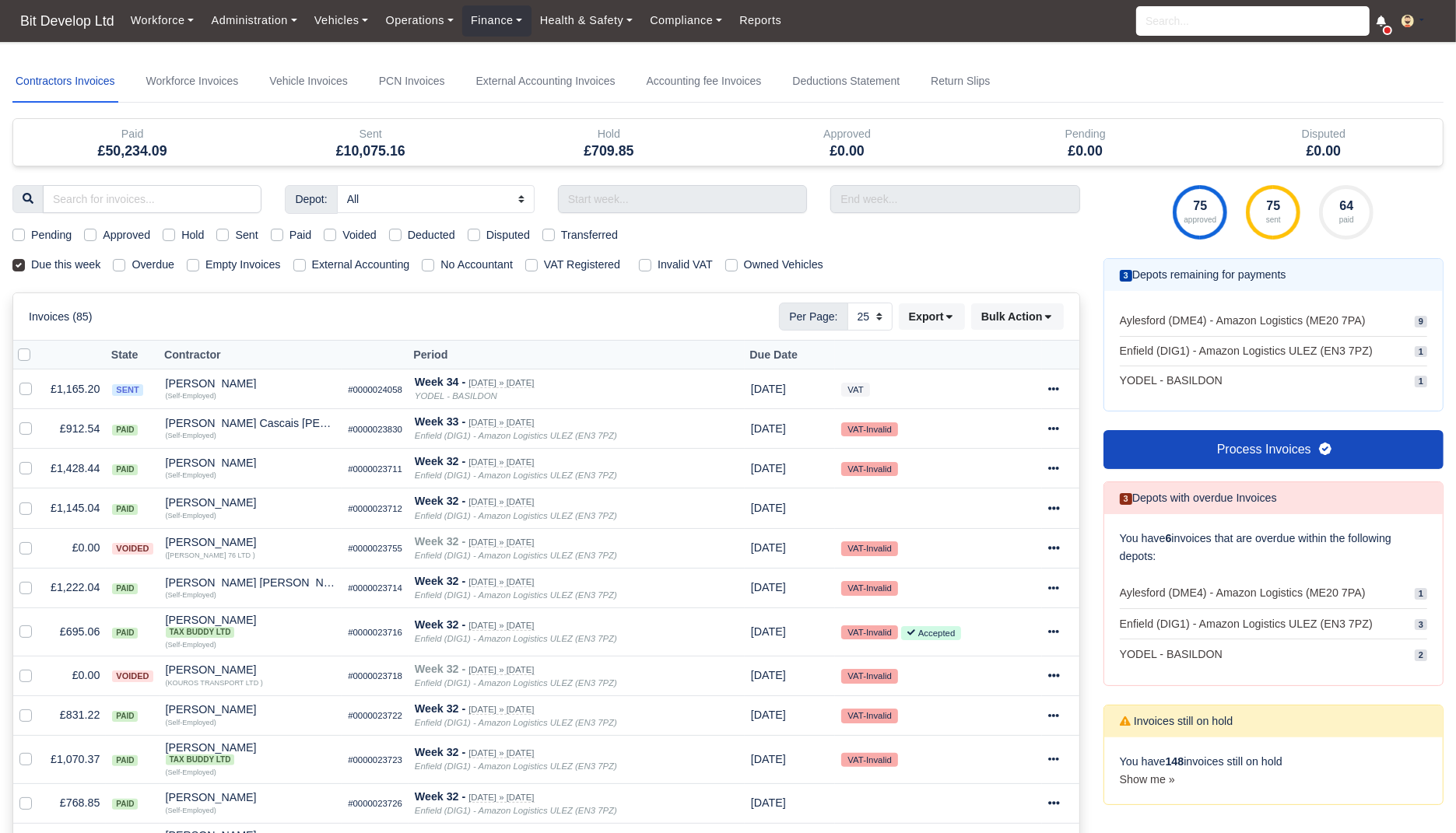
click at [253, 231] on label "Sent" at bounding box center [246, 234] width 23 height 17
click at [229, 231] on input "Sent" at bounding box center [222, 232] width 13 height 13
checkbox input "true"
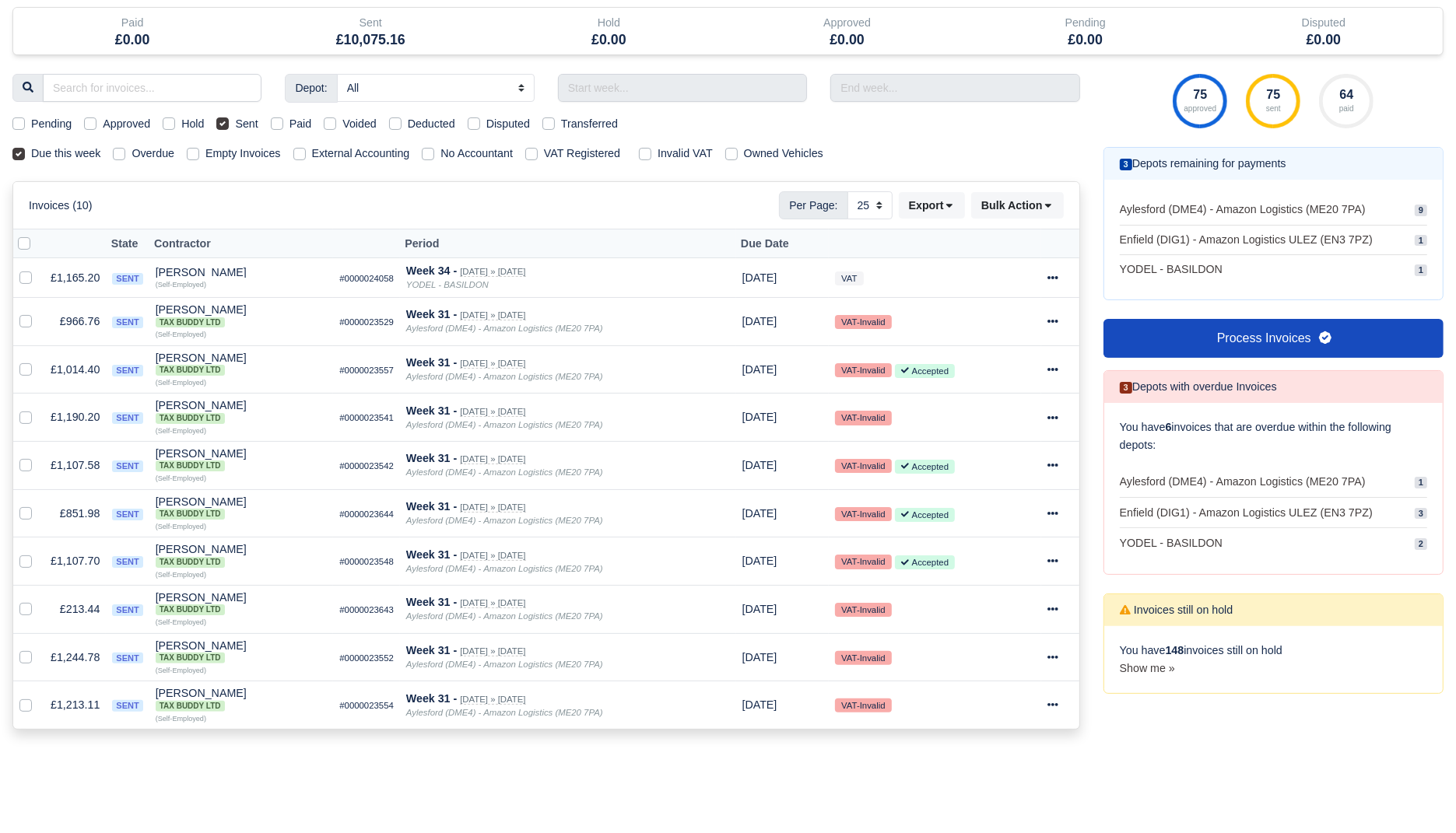
scroll to position [65, 0]
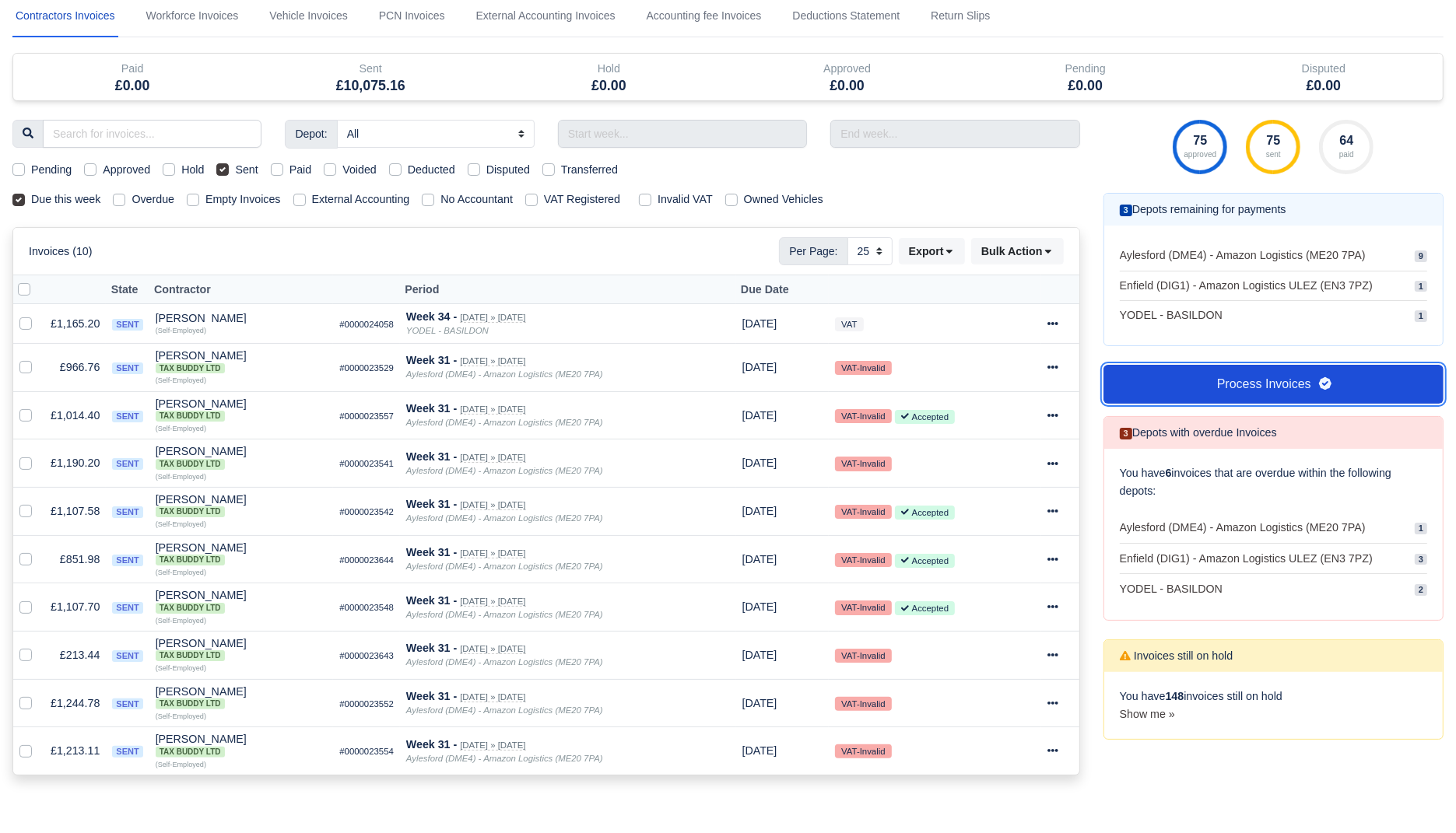
click at [1202, 373] on link "Process Invoices" at bounding box center [1273, 384] width 340 height 39
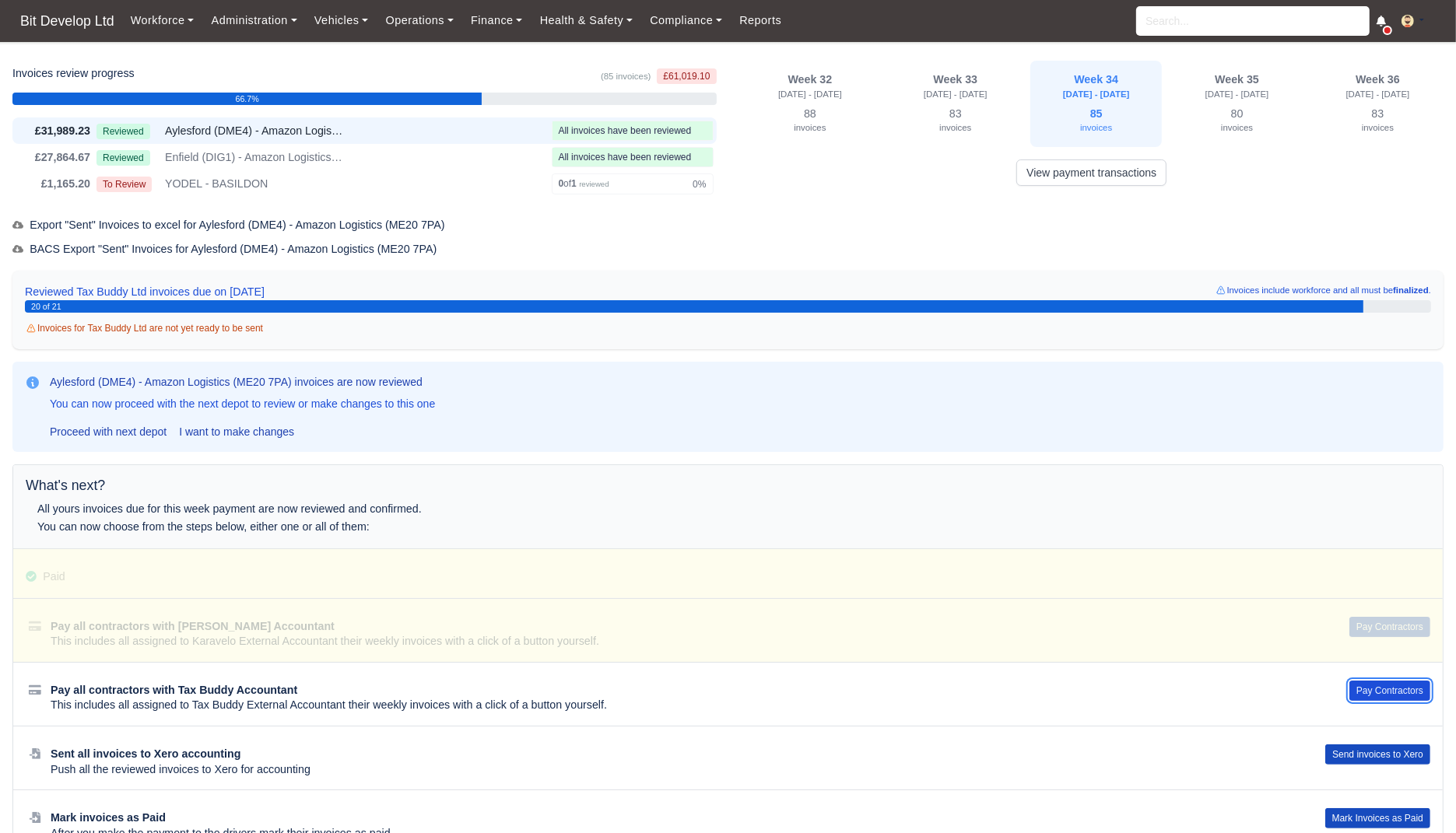
click at [1390, 687] on button "Pay Contractors" at bounding box center [1390, 691] width 81 height 20
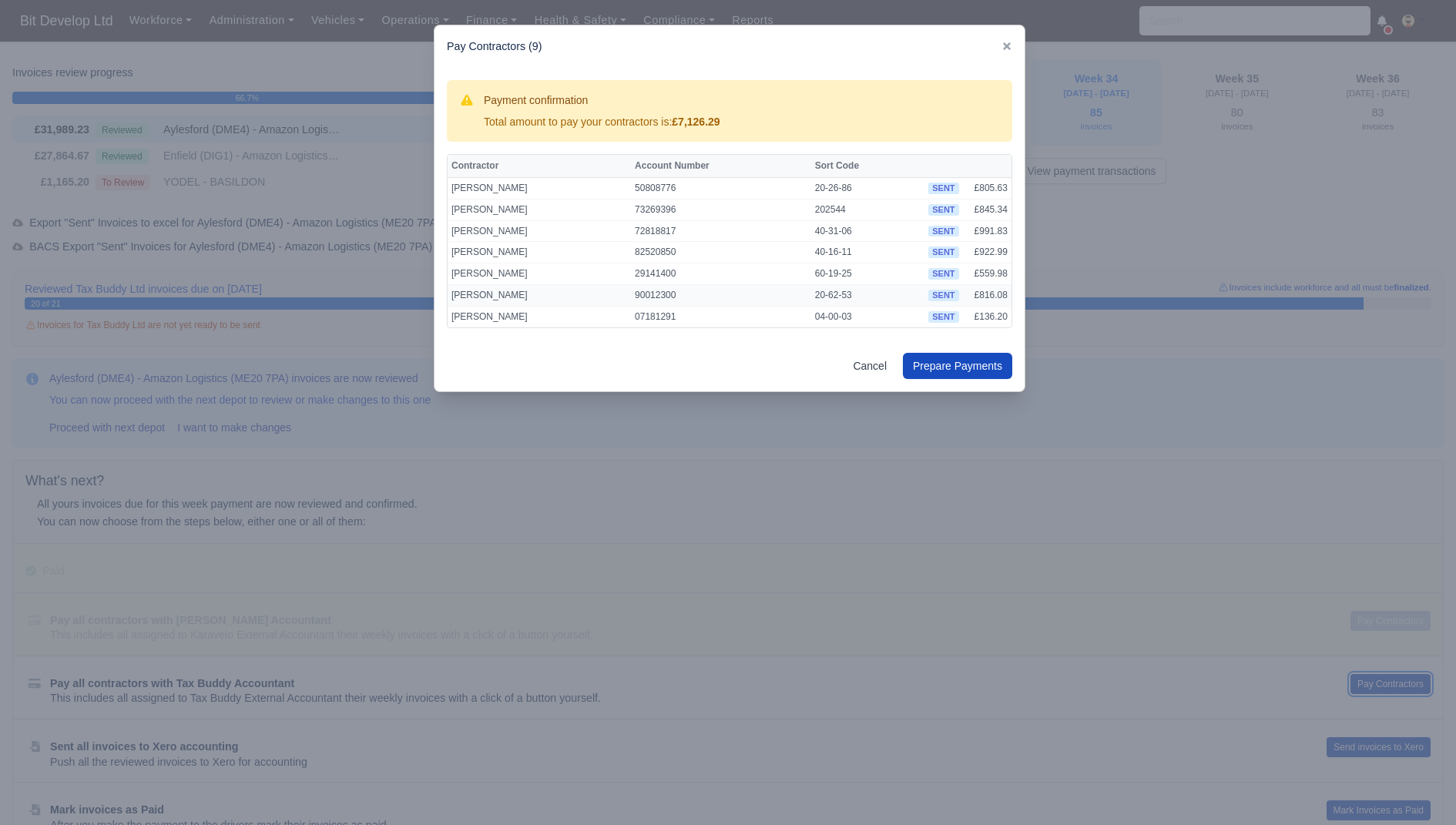
scroll to position [40, 0]
click at [968, 365] on button "Prepare Payments" at bounding box center [958, 366] width 109 height 26
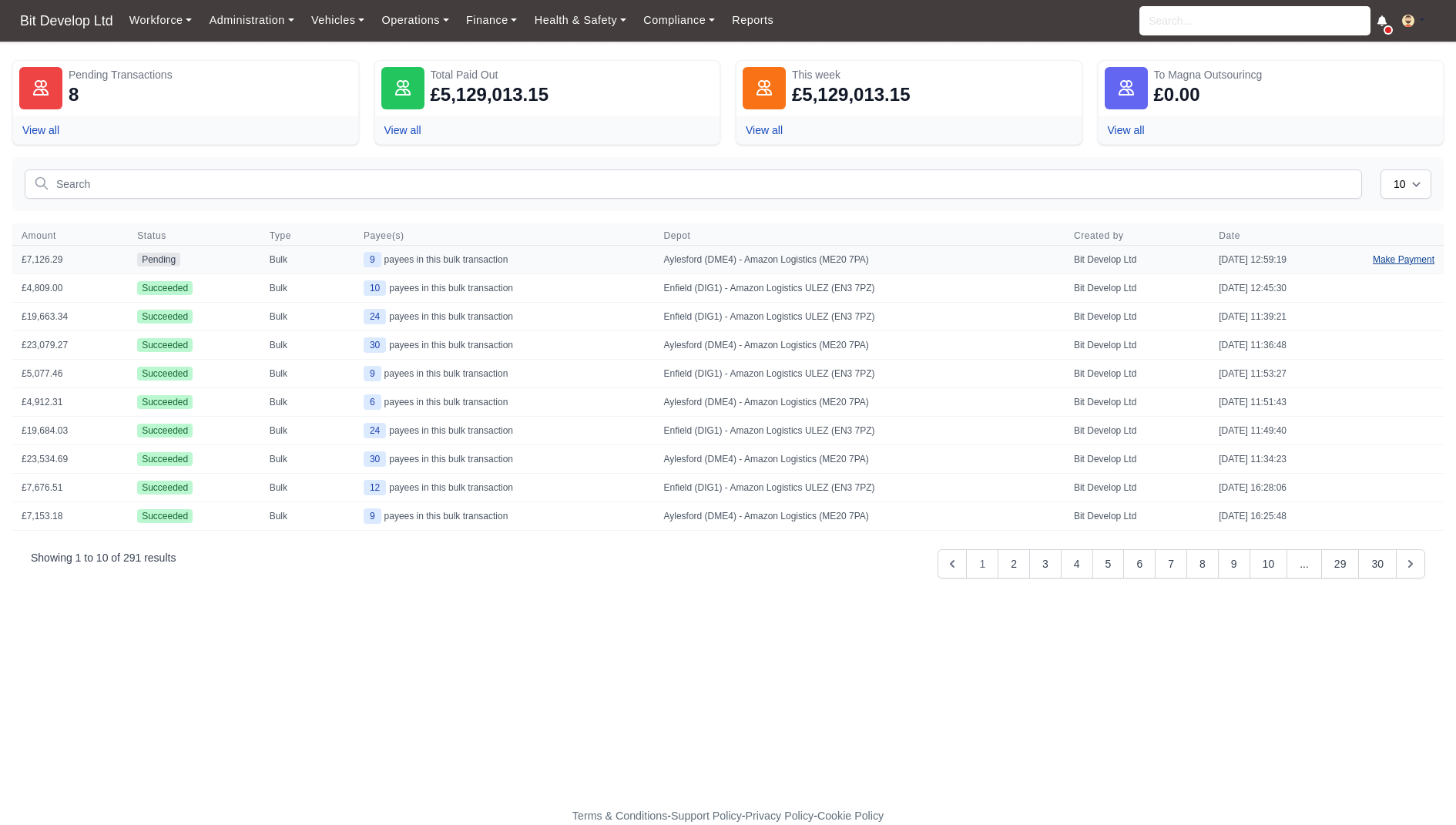
click at [1400, 258] on link "Make Payment" at bounding box center [1403, 259] width 80 height 27
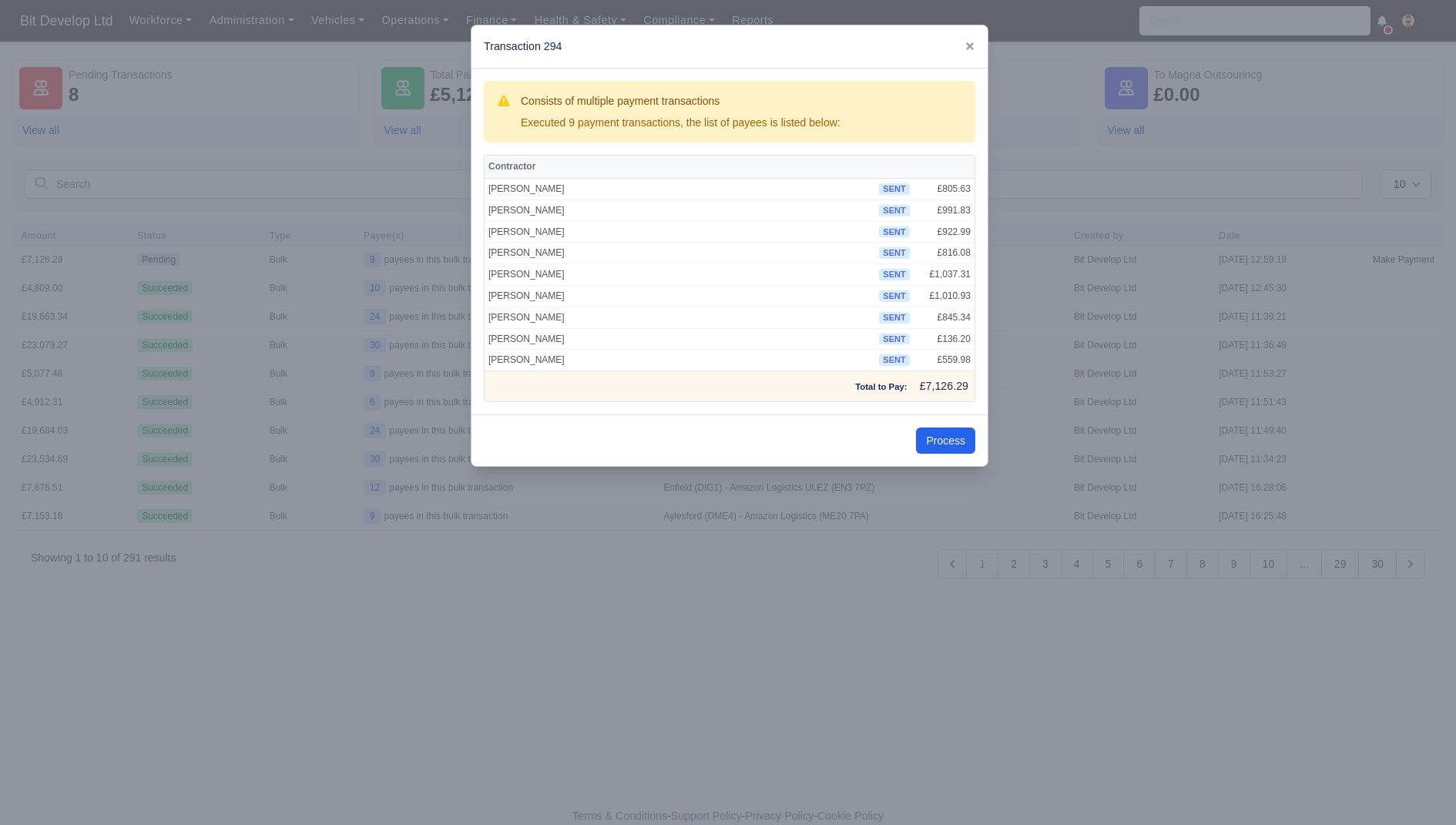
click at [946, 449] on div "Process" at bounding box center [729, 440] width 517 height 52
click at [946, 437] on button "Process" at bounding box center [945, 440] width 59 height 26
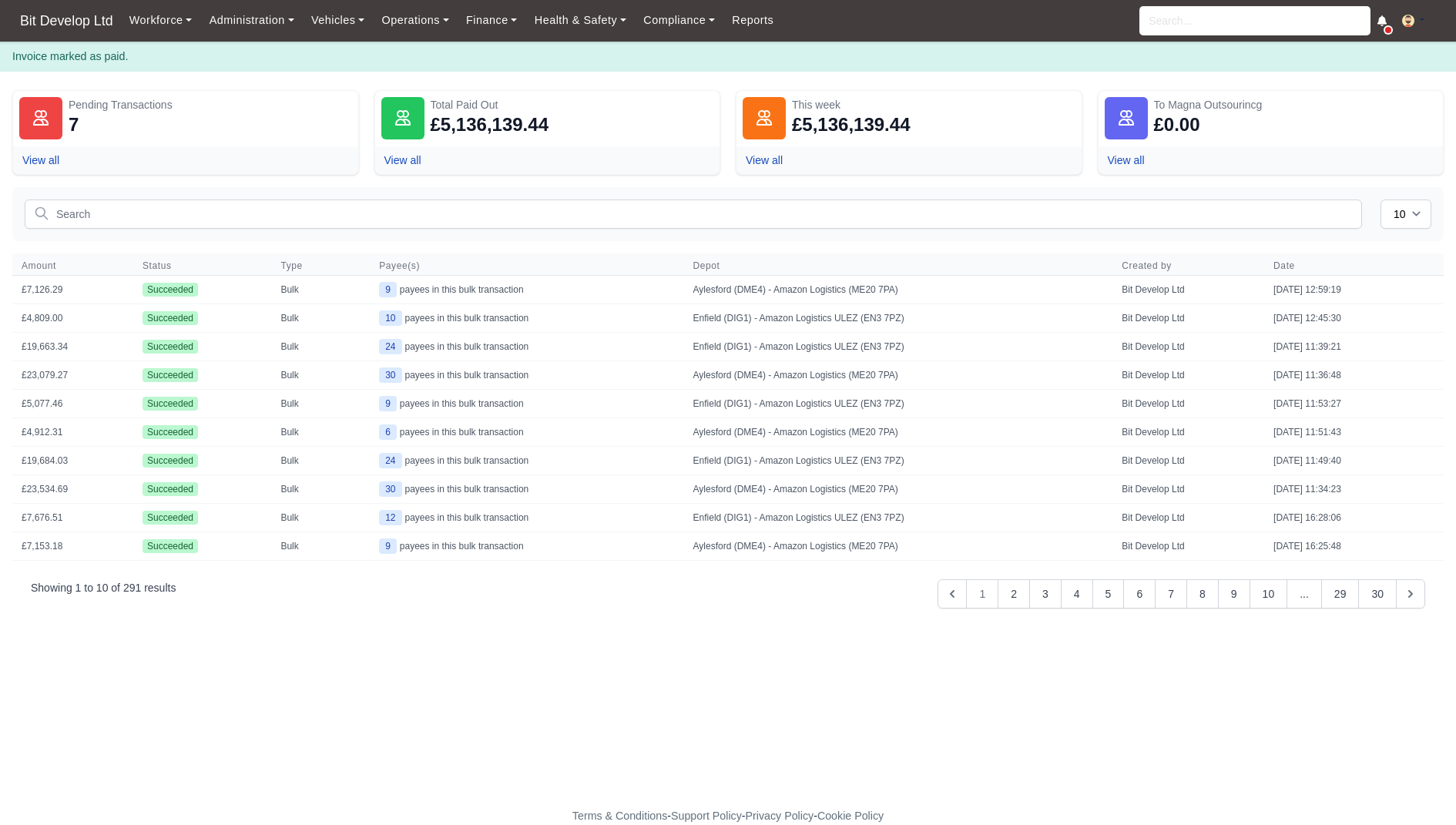
click at [987, 722] on main "Pending Transactions 7 View all Total Paid Out £5,136,139.44 View all This week…" at bounding box center [728, 448] width 1456 height 718
click at [513, 16] on link "Finance" at bounding box center [491, 20] width 68 height 30
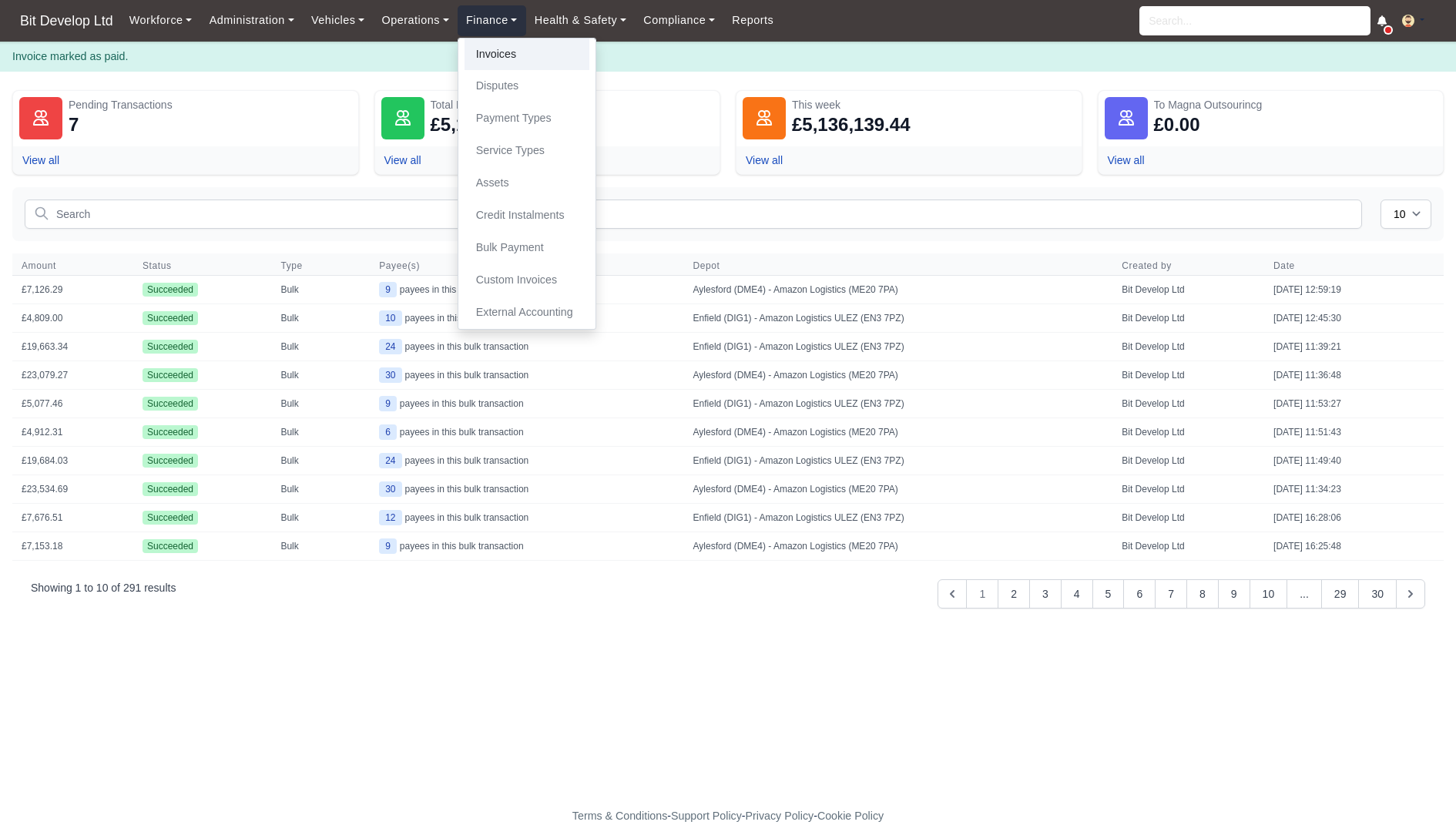
click at [511, 56] on link "Invoices" at bounding box center [527, 55] width 125 height 33
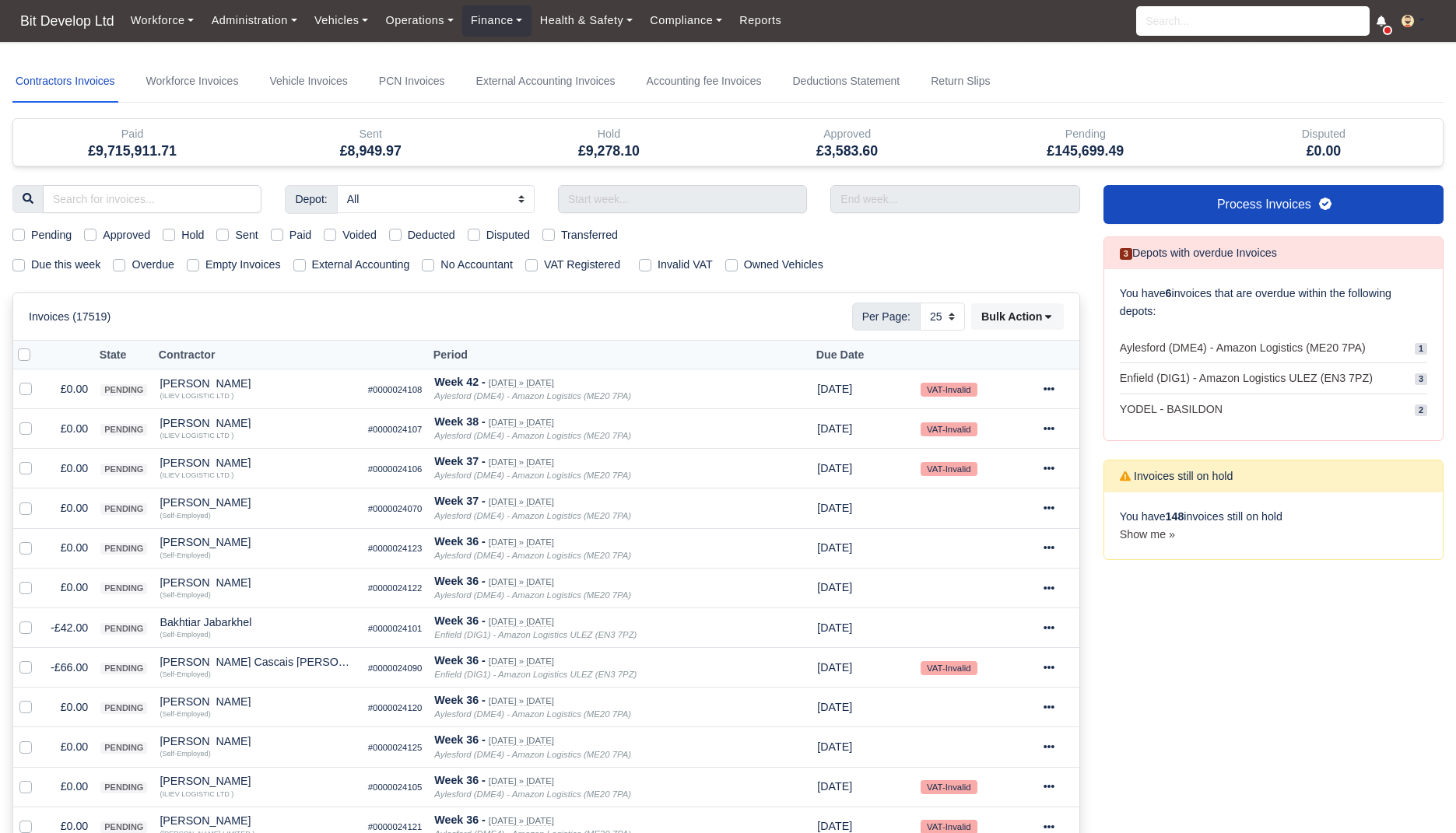
select select "25"
click at [69, 256] on label "Due this week" at bounding box center [65, 265] width 69 height 17
click at [25, 256] on input "Due this week" at bounding box center [19, 263] width 13 height 13
checkbox input "true"
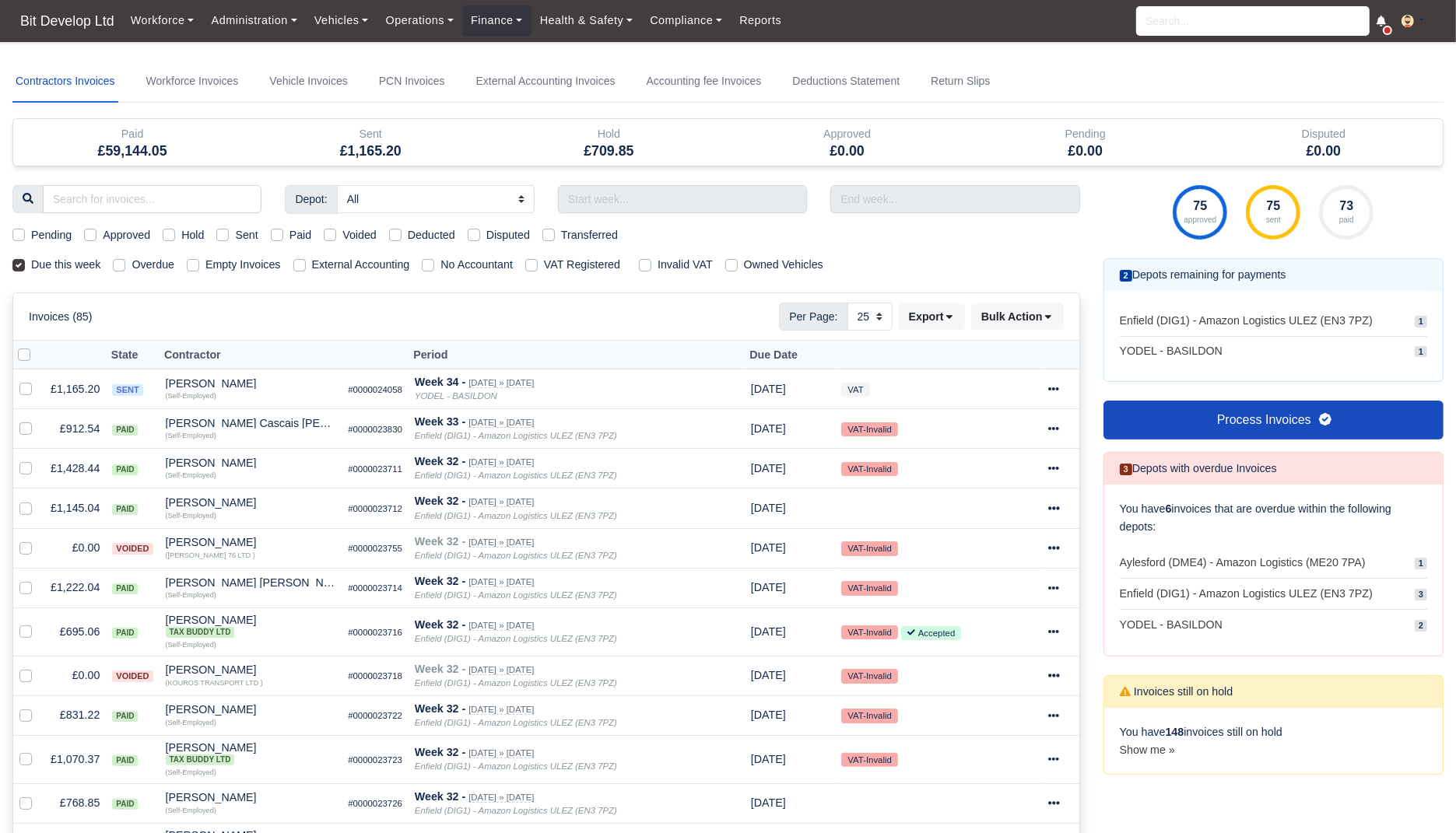
click at [257, 226] on label "Sent" at bounding box center [246, 234] width 23 height 17
click at [229, 226] on input "Sent" at bounding box center [222, 232] width 13 height 13
checkbox input "true"
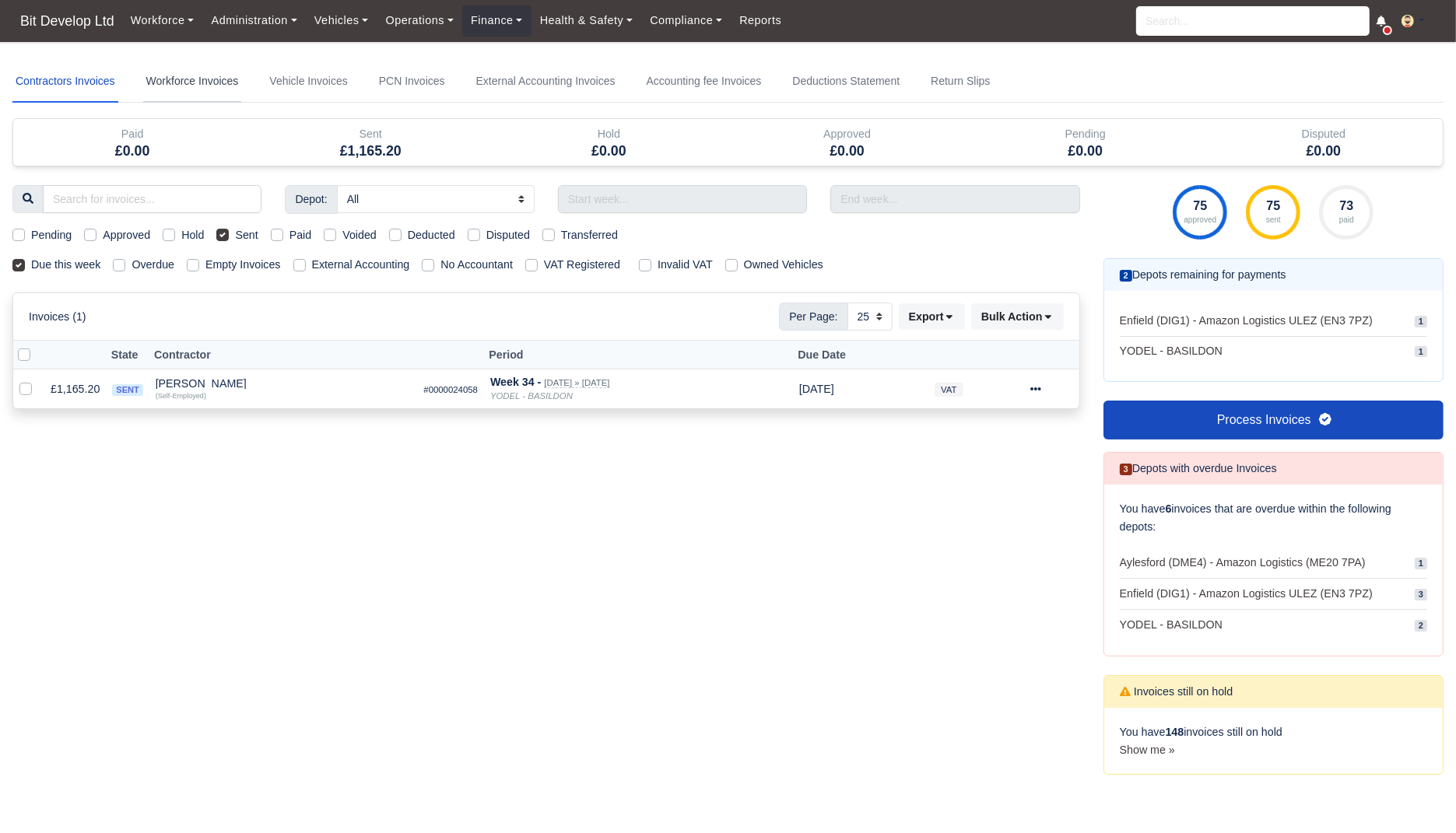
click at [159, 93] on link "Workforce Invoices" at bounding box center [193, 82] width 99 height 42
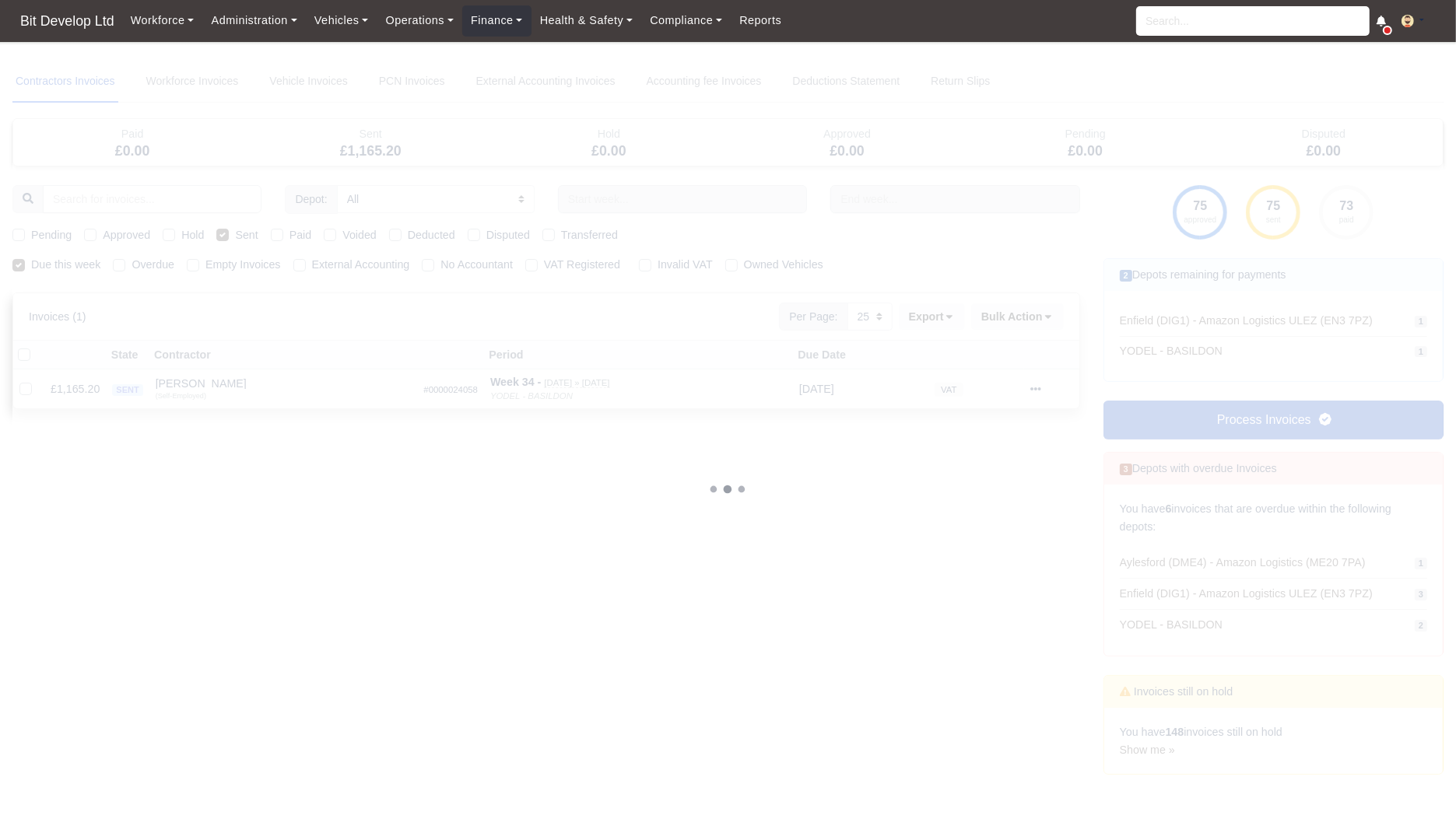
select select
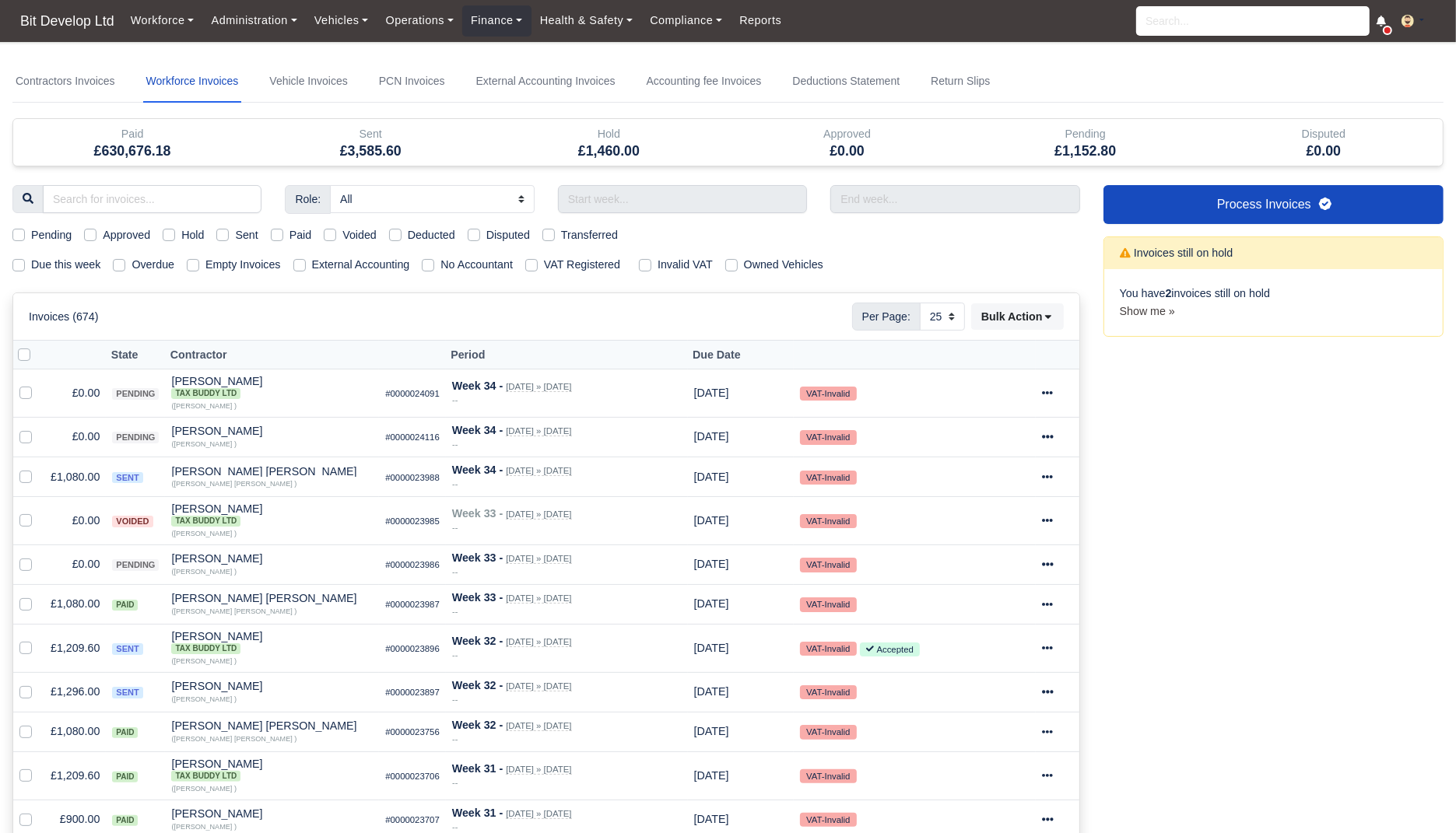
click at [49, 257] on label "Due this week" at bounding box center [65, 265] width 69 height 17
click at [25, 257] on input "Due this week" at bounding box center [19, 263] width 13 height 13
checkbox input "true"
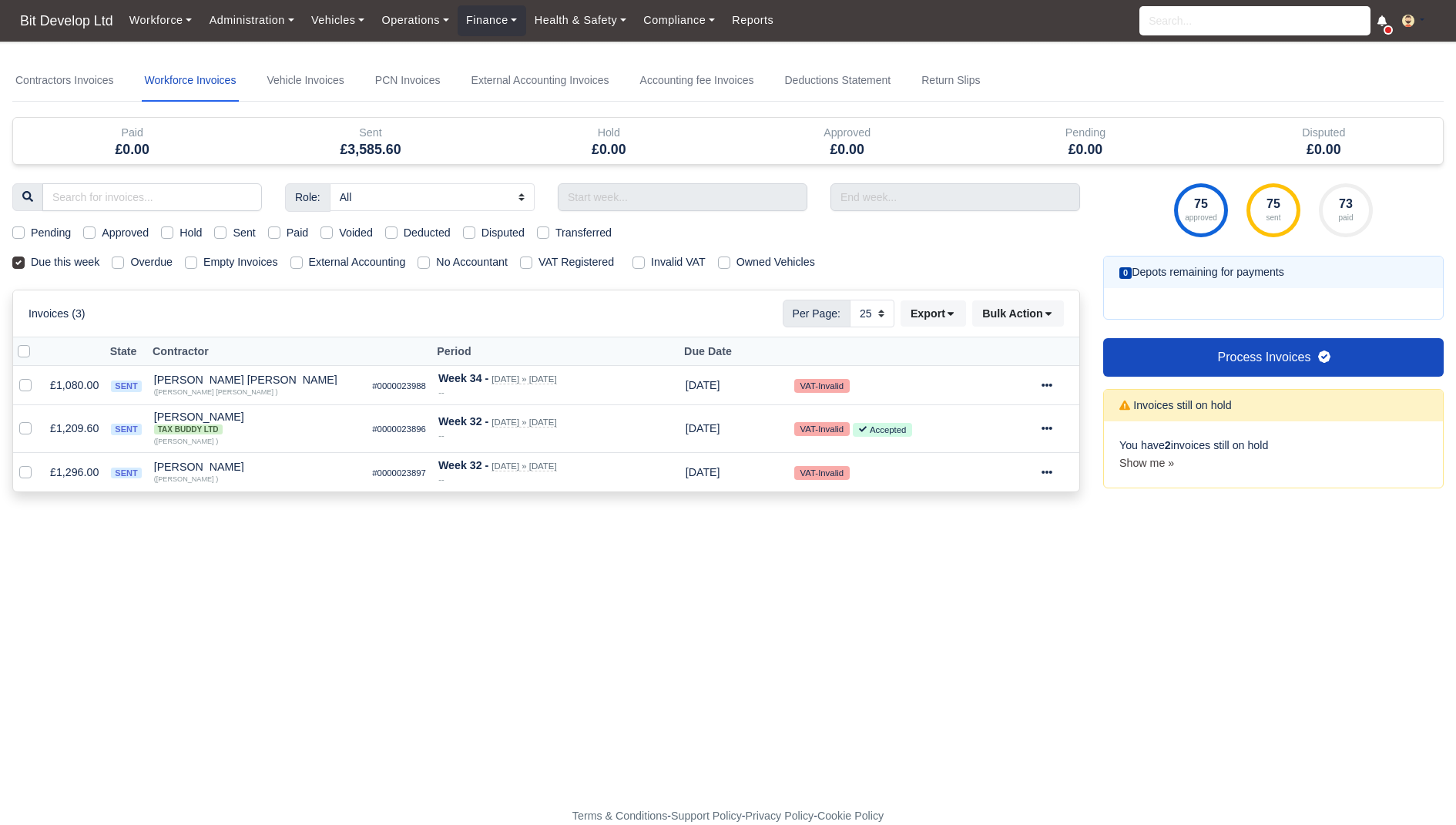
click at [245, 229] on label "Sent" at bounding box center [244, 232] width 23 height 17
click at [226, 229] on input "Sent" at bounding box center [220, 230] width 13 height 13
checkbox input "true"
click at [1052, 429] on icon at bounding box center [1047, 428] width 11 height 11
click at [1032, 466] on link "Show Invoice" at bounding box center [996, 476] width 137 height 24
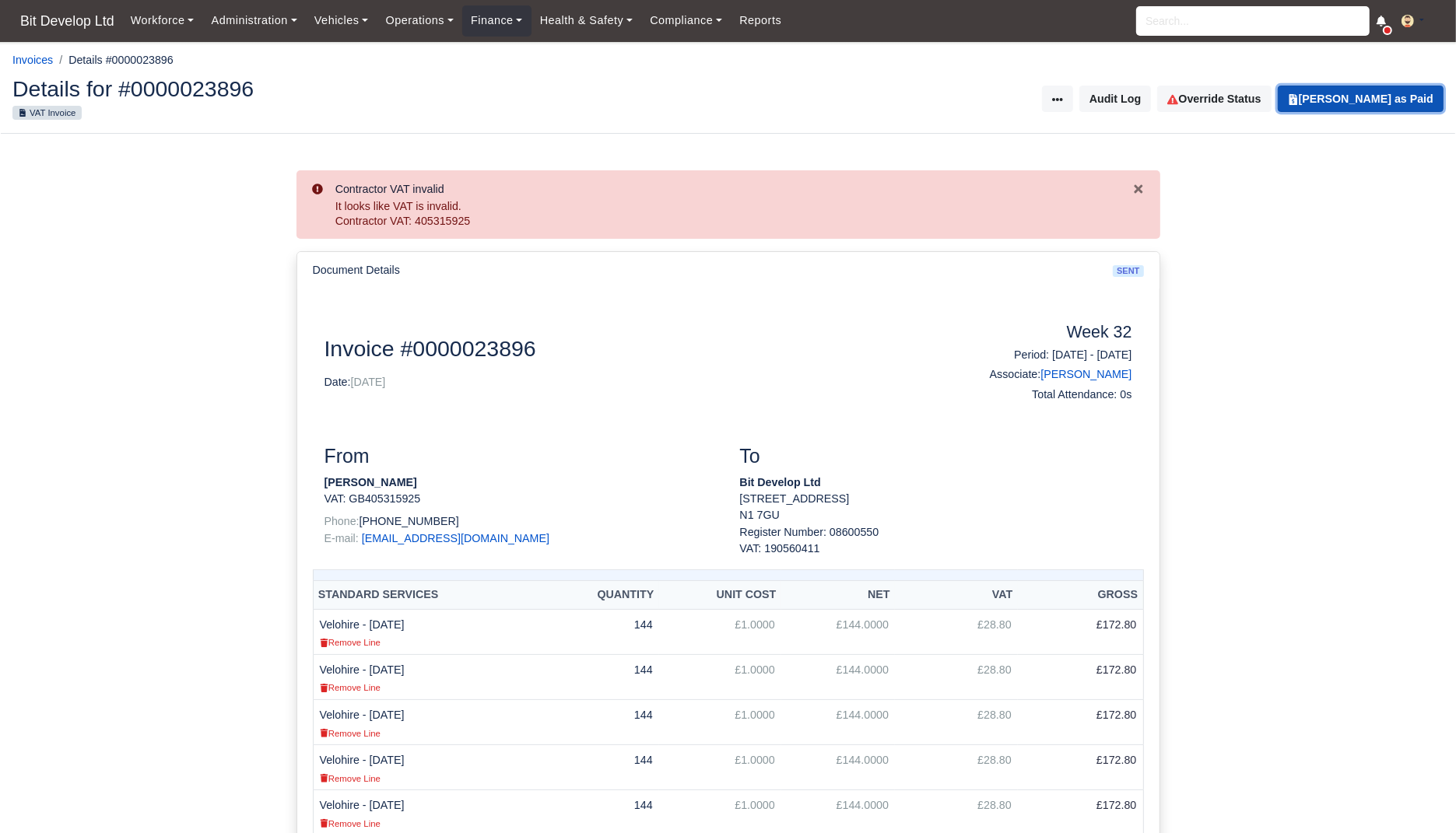
click at [1363, 92] on button "[PERSON_NAME] as Paid" at bounding box center [1360, 98] width 165 height 27
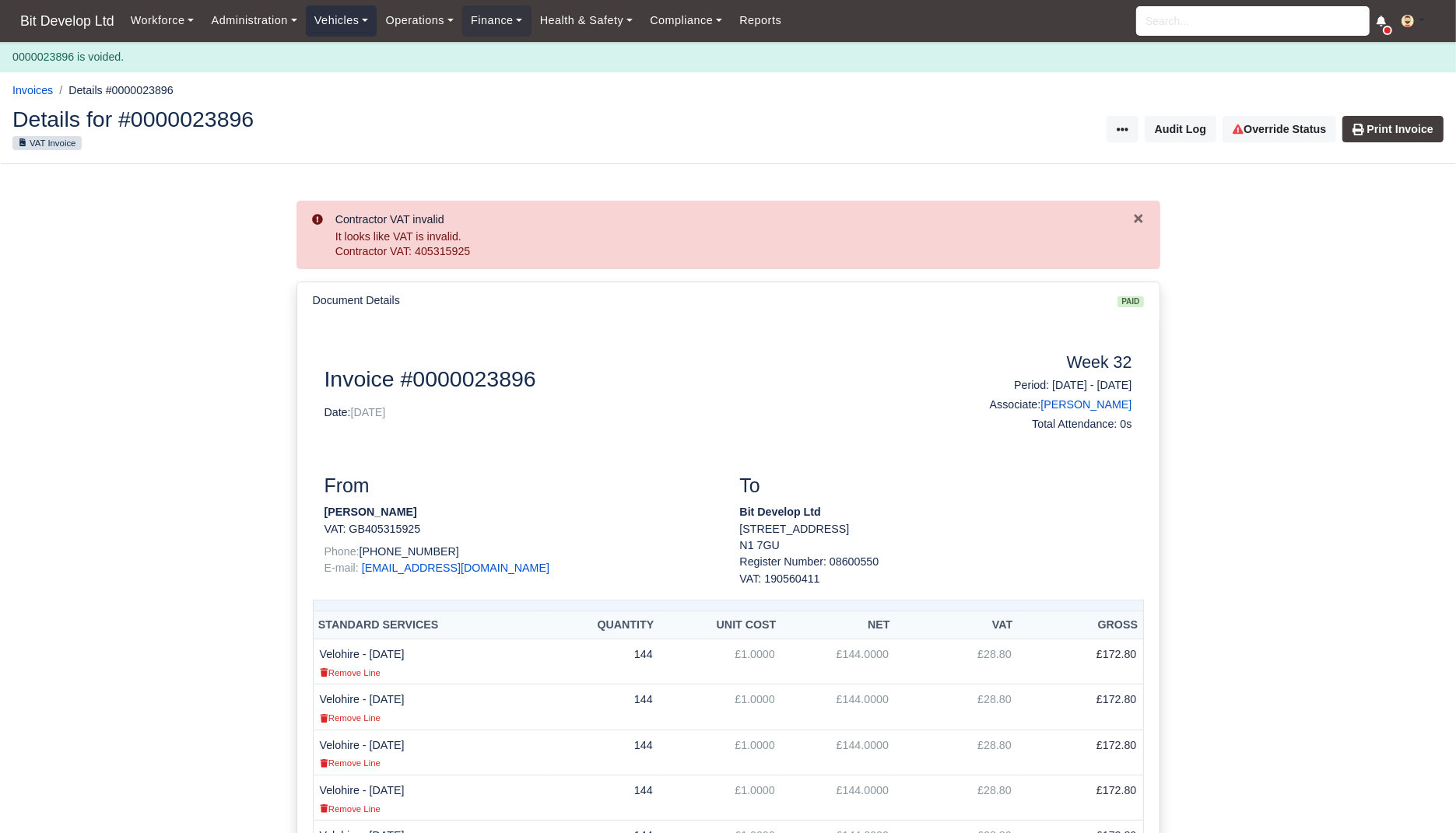
click at [356, 17] on link "Vehicles" at bounding box center [342, 20] width 72 height 30
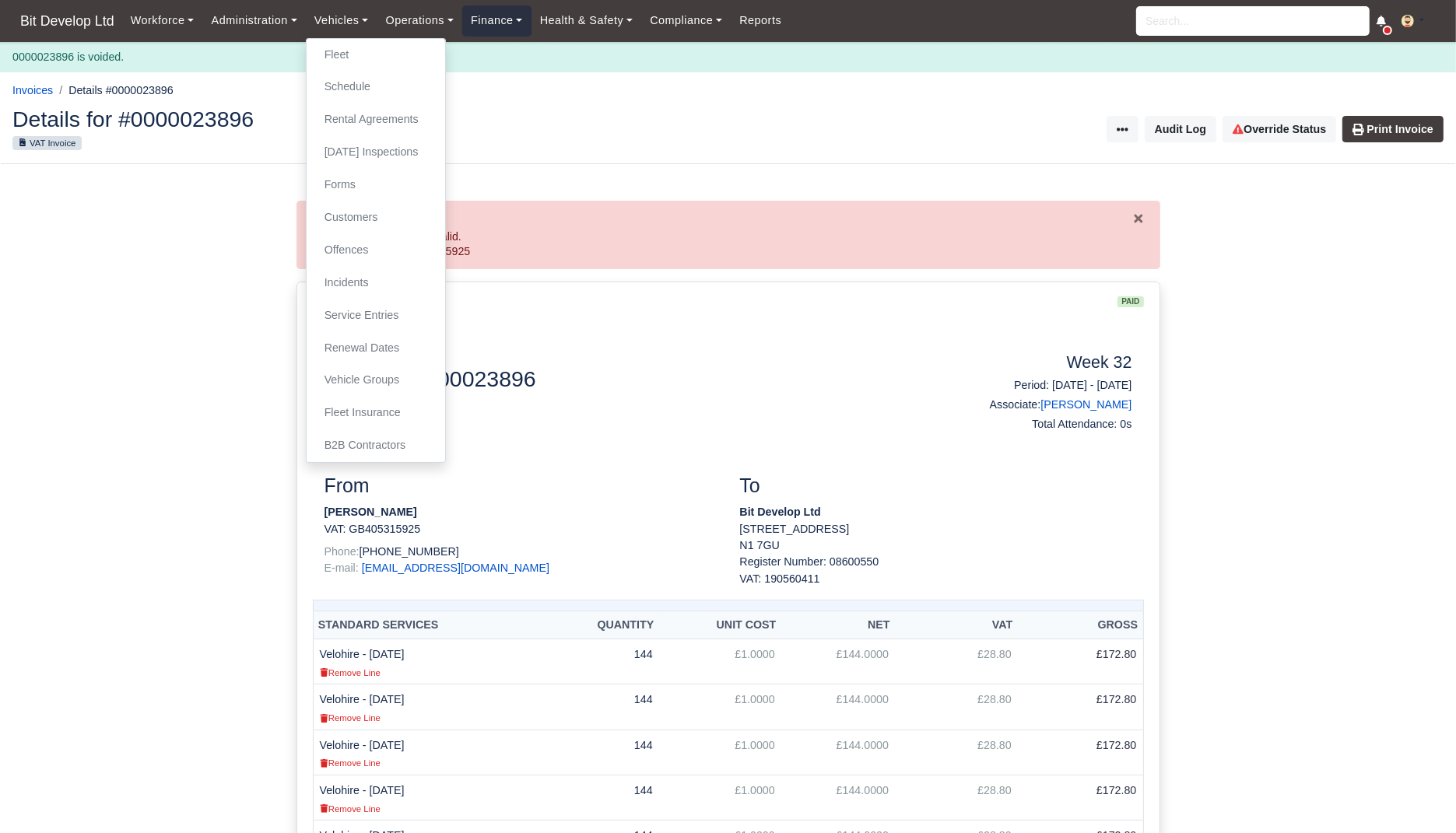
click at [509, 17] on link "Finance" at bounding box center [496, 20] width 69 height 30
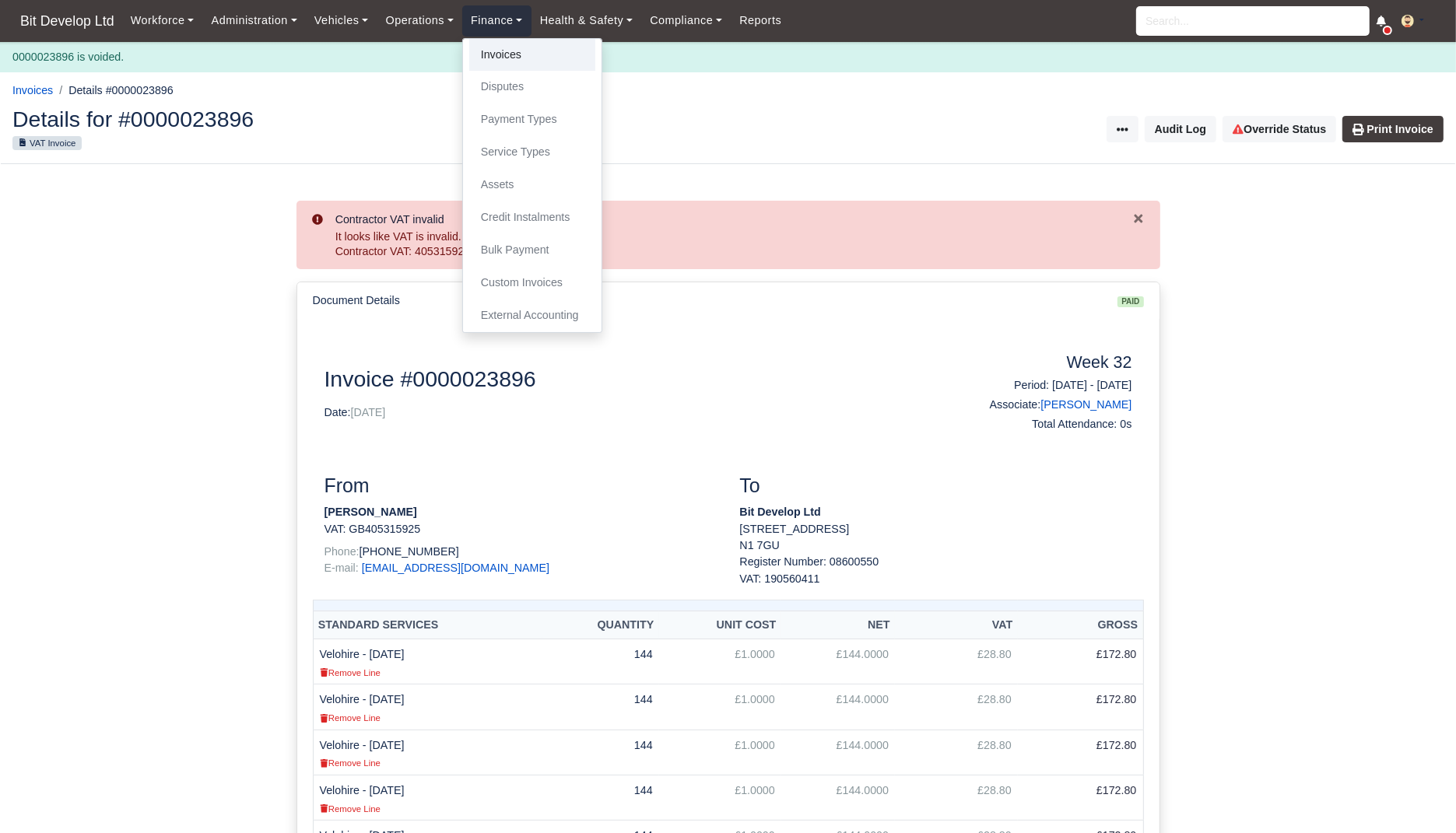
click at [505, 62] on link "Invoices" at bounding box center [532, 55] width 126 height 33
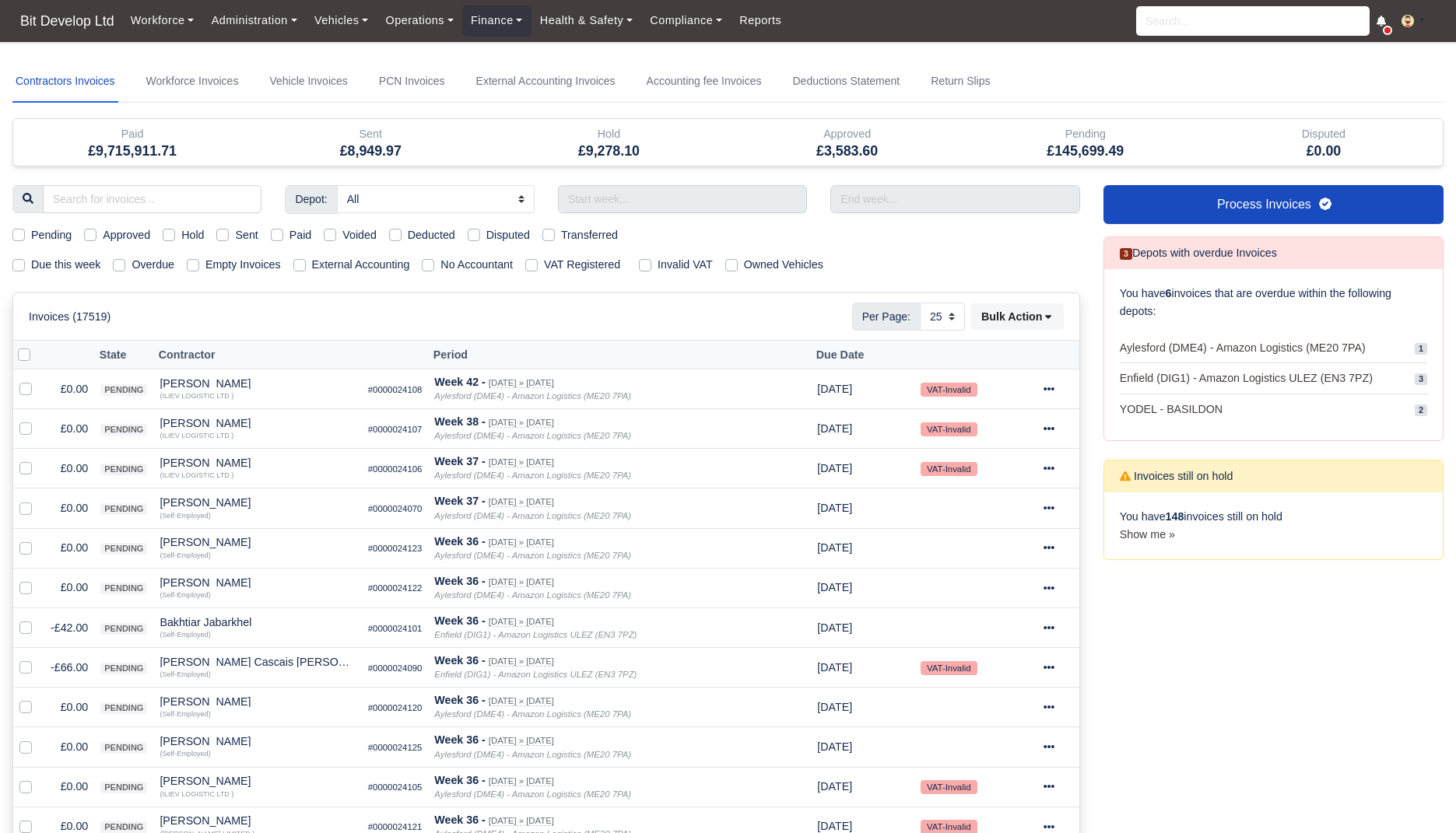
select select "25"
click at [167, 80] on link "Workforce Invoices" at bounding box center [193, 82] width 99 height 42
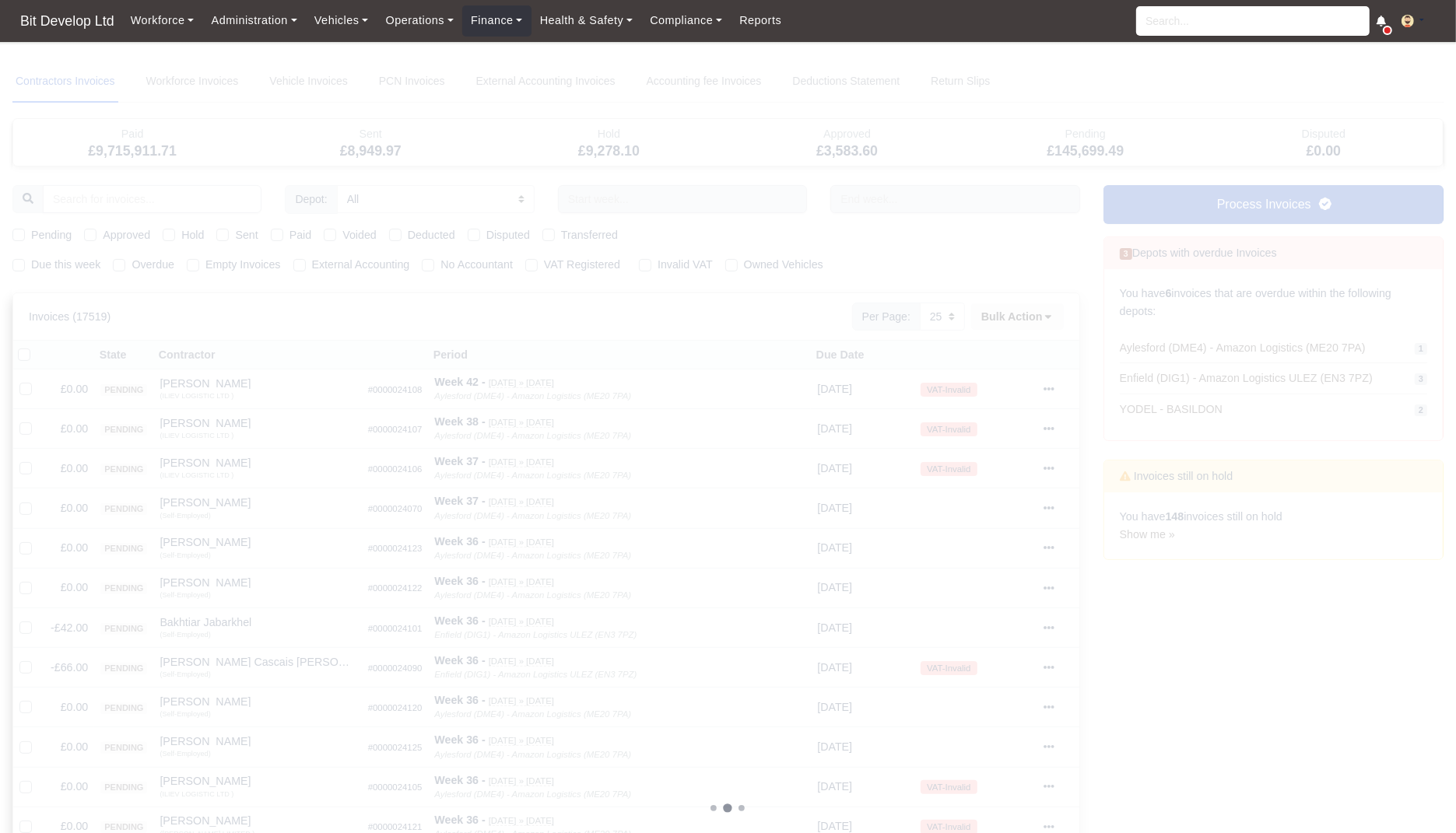
select select
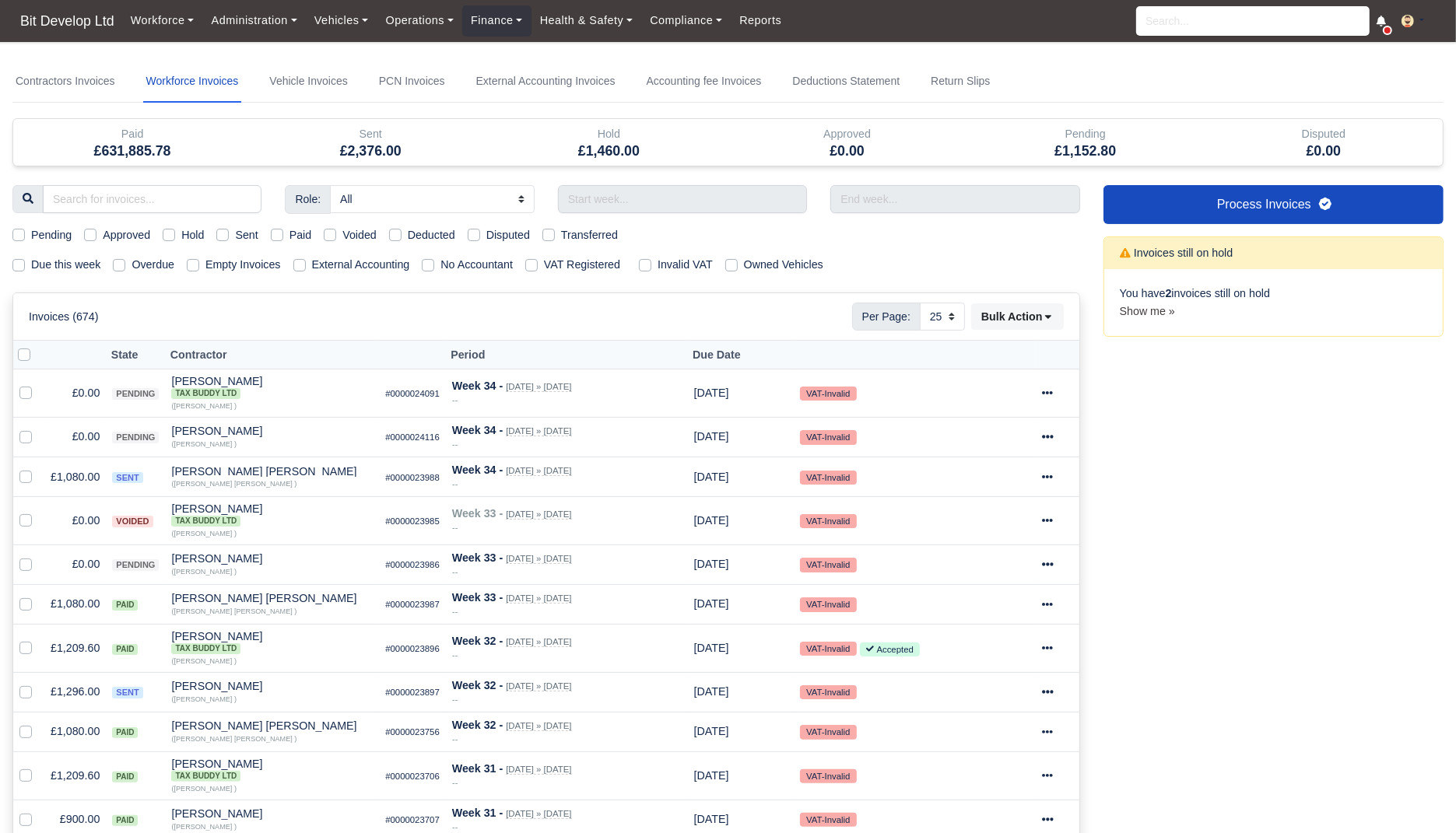
click at [69, 230] on label "Pending" at bounding box center [51, 234] width 40 height 17
click at [25, 230] on input "Pending" at bounding box center [19, 232] width 13 height 13
checkbox input "true"
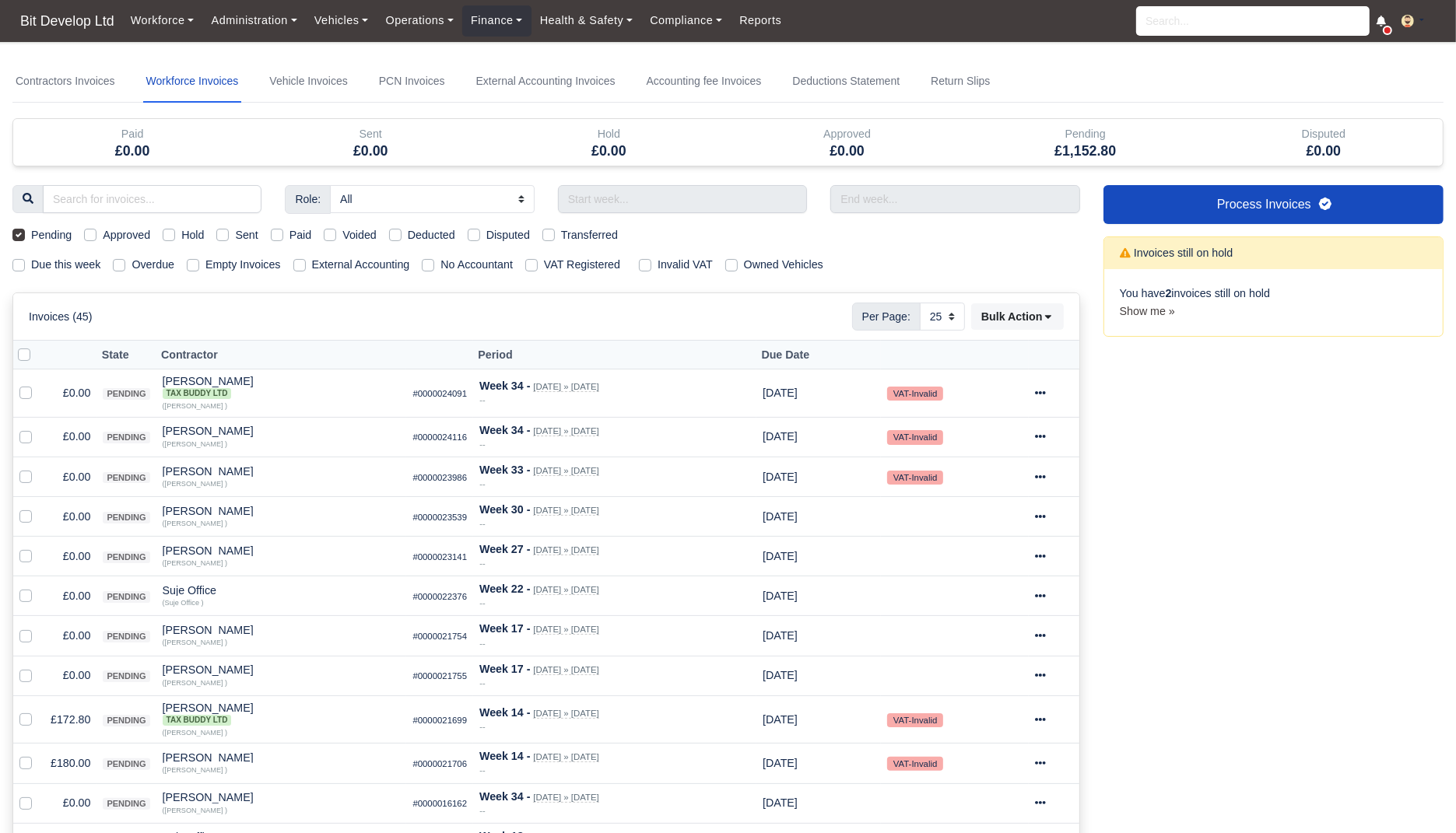
click at [59, 246] on div "Role: All Depot Supervisor Manager Regional Depot Manager Fleet Manager Fleet S…" at bounding box center [547, 813] width 1091 height 1255
click at [59, 235] on label "Pending" at bounding box center [51, 234] width 40 height 17
click at [25, 235] on input "Pending" at bounding box center [19, 232] width 13 height 13
checkbox input "false"
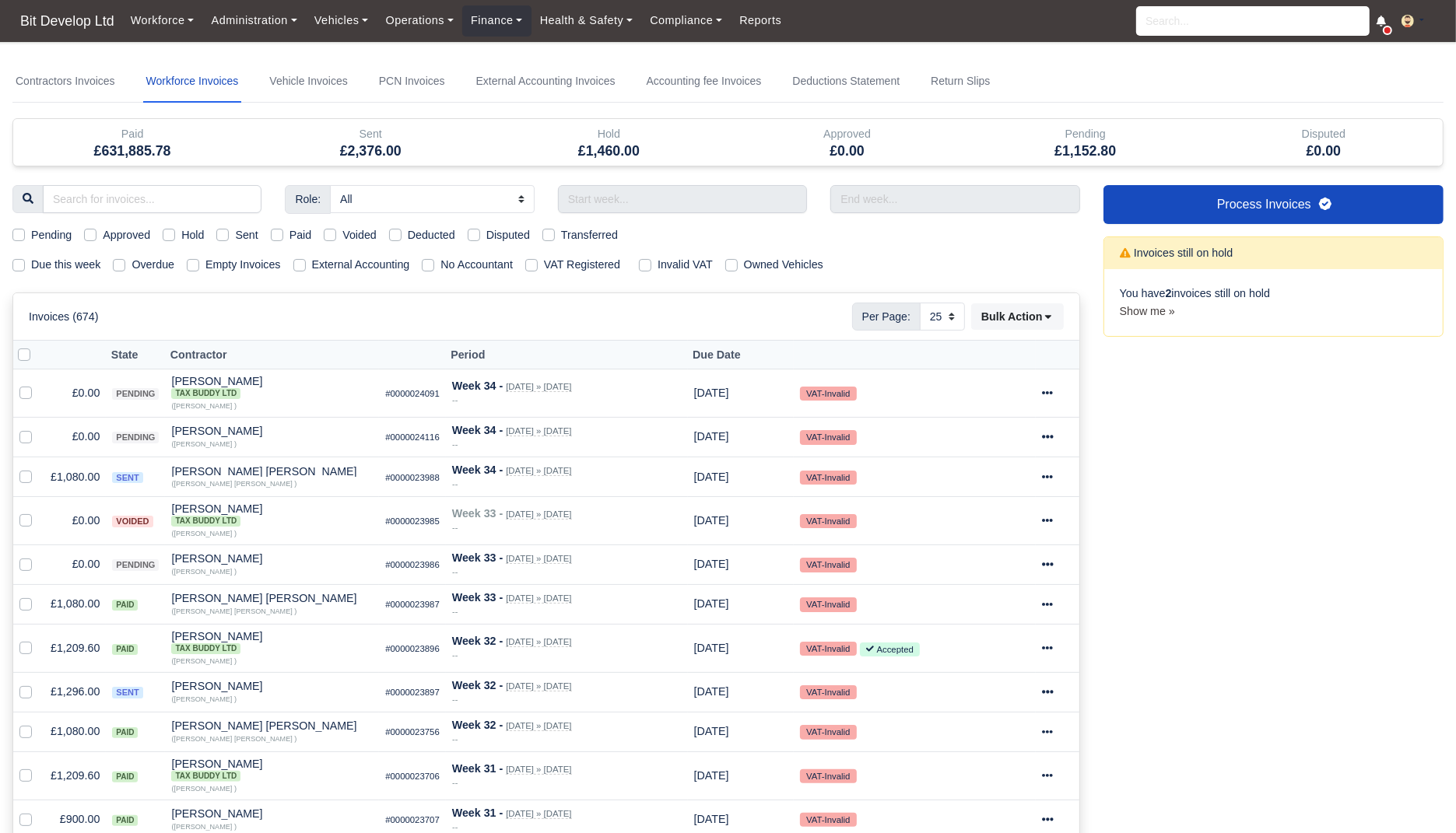
click at [79, 264] on label "Due this week" at bounding box center [65, 265] width 69 height 17
click at [25, 264] on input "Due this week" at bounding box center [19, 263] width 13 height 13
checkbox input "true"
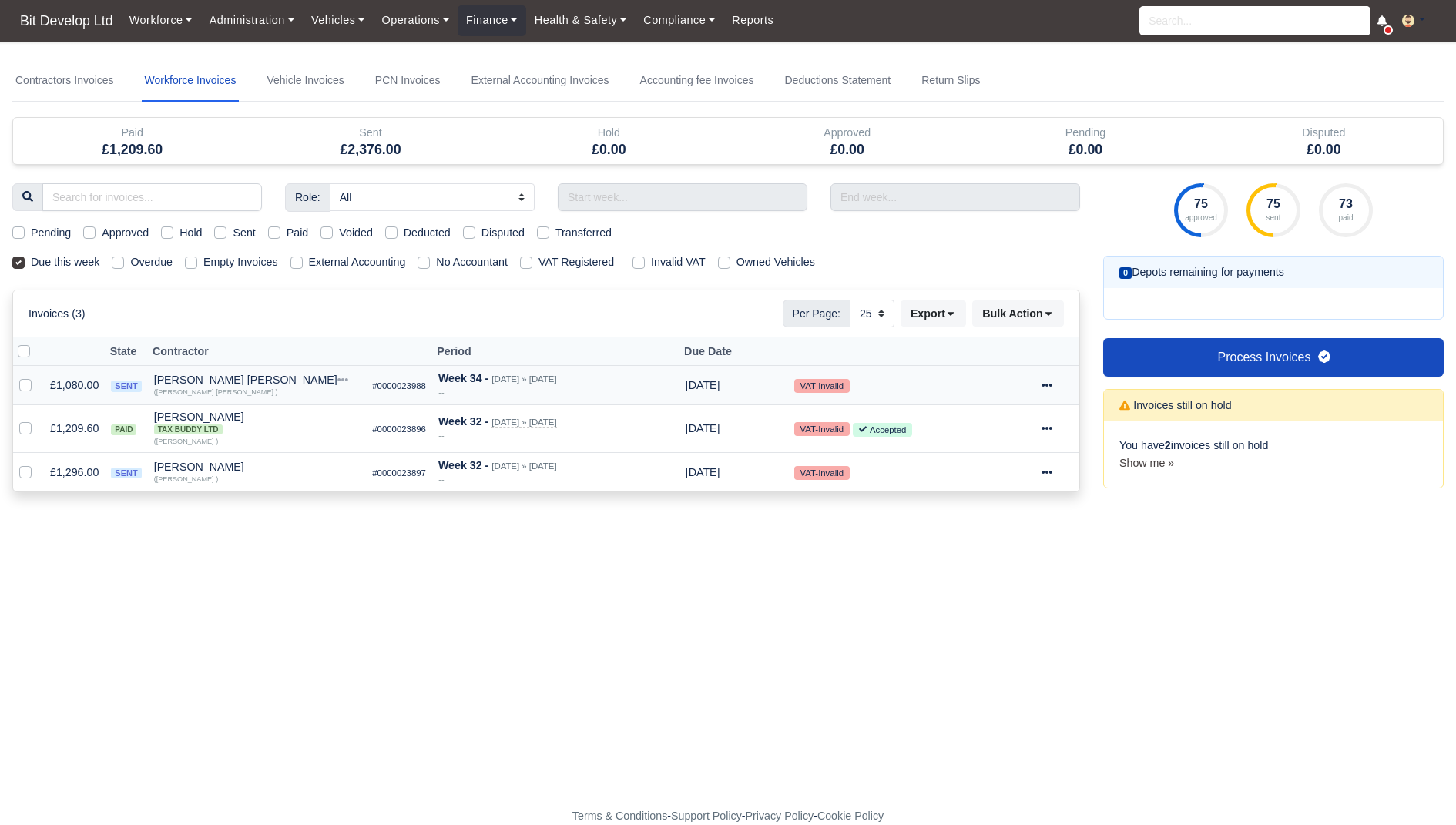
click at [1051, 380] on icon at bounding box center [1047, 386] width 11 height 11
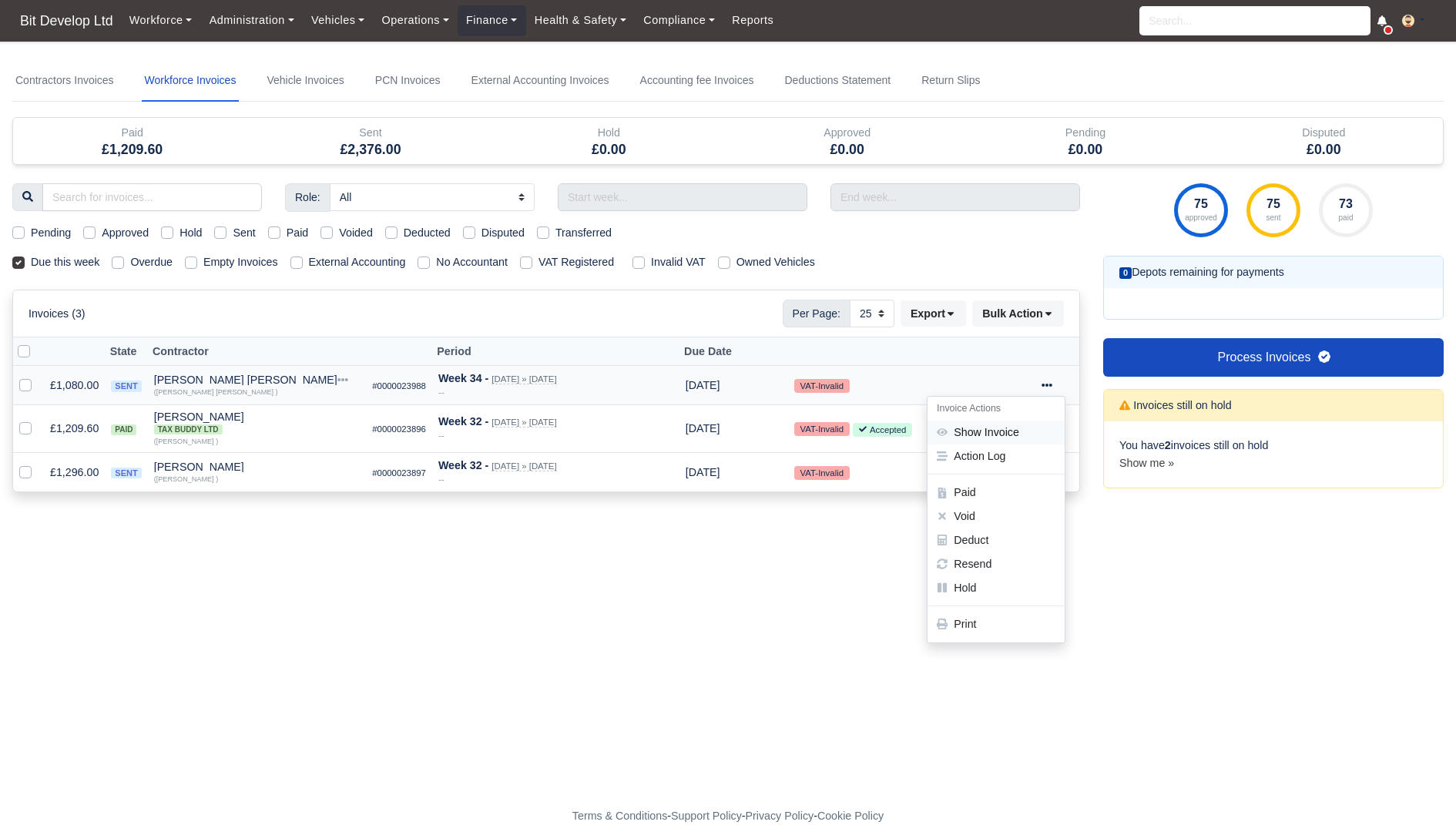
click at [1039, 421] on link "Show Invoice" at bounding box center [996, 432] width 137 height 24
